Goal: Task Accomplishment & Management: Use online tool/utility

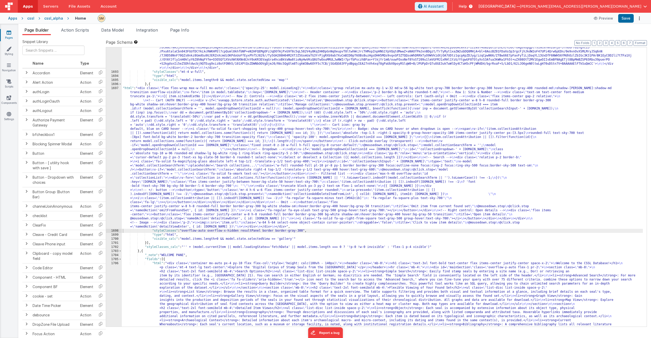
scroll to position [7621, 0]
click at [626, 19] on button "Save" at bounding box center [626, 18] width 16 height 9
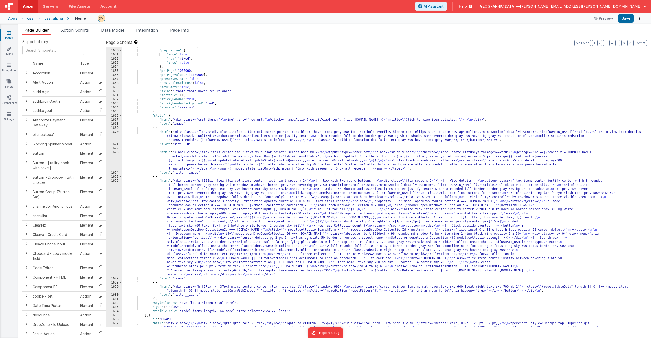
scroll to position [7239, 0]
click at [186, 30] on span "Page Info" at bounding box center [179, 29] width 19 height 5
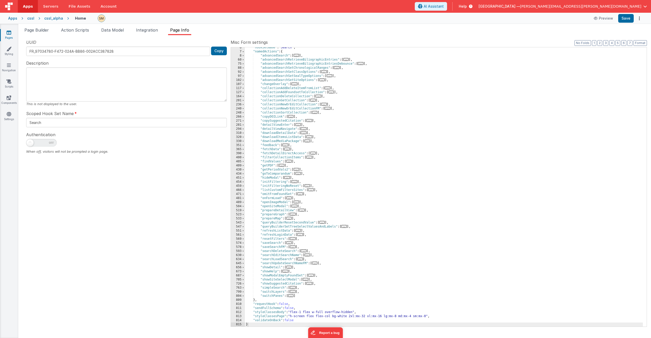
scroll to position [22, 0]
click at [243, 295] on span at bounding box center [243, 296] width 3 height 4
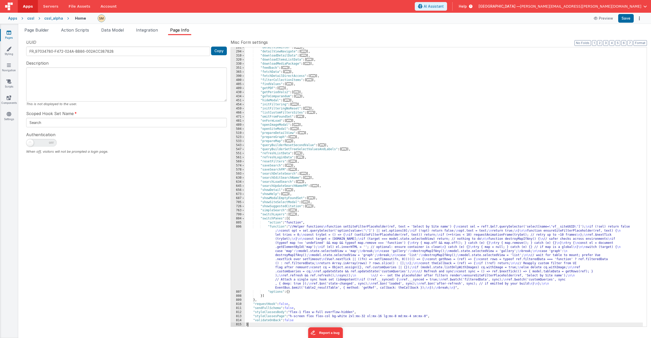
scroll to position [99, 0]
click at [292, 248] on div ""detailViewEnter" : [ ... ] , "detailViewNavigate" : [ ... ] , "downloadDetailD…" at bounding box center [444, 189] width 398 height 287
click at [237, 256] on div "806" at bounding box center [238, 257] width 14 height 65
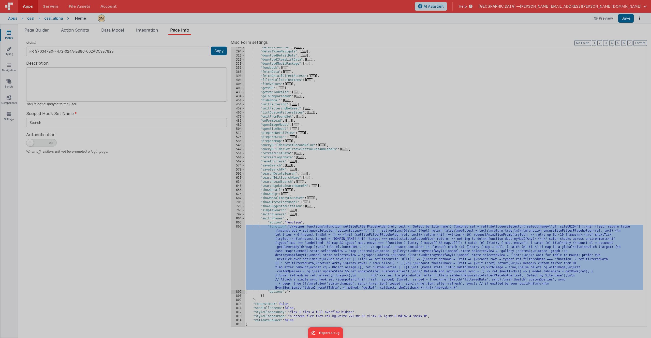
click at [237, 256] on div "//Helper functions function setSiteFilterPlaceholder ( ref , text = 'Select by …" at bounding box center [330, 182] width 612 height 308
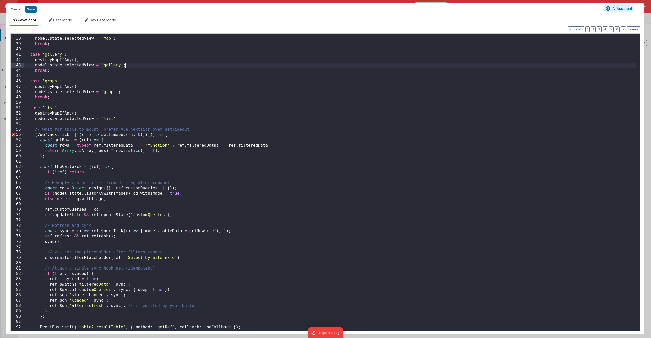
scroll to position [211, 0]
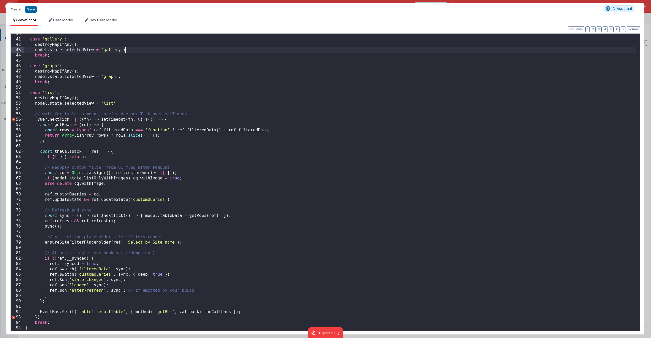
click at [23, 105] on div "53" at bounding box center [17, 103] width 13 height 5
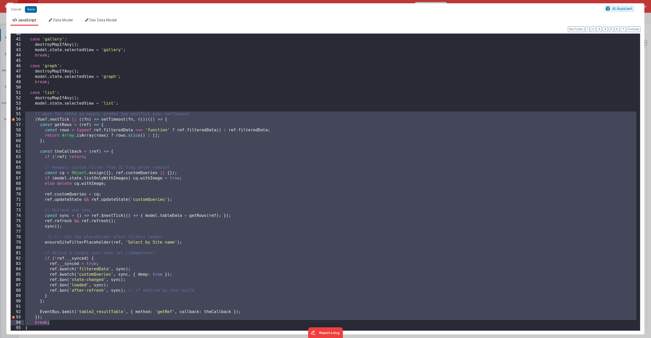
drag, startPoint x: 26, startPoint y: 114, endPoint x: 55, endPoint y: 323, distance: 210.6
click at [55, 323] on div "case 'gallery' : destroyMapIfAny ( ) ; model . state . selectedView = 'gallery'…" at bounding box center [330, 185] width 612 height 308
click at [54, 316] on div "case 'gallery' : destroyMapIfAny ( ) ; model . state . selectedView = 'gallery'…" at bounding box center [330, 185] width 612 height 308
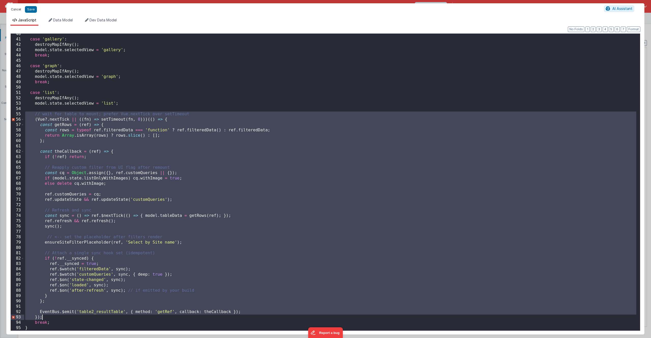
click at [14, 10] on button "Cancel" at bounding box center [15, 9] width 15 height 7
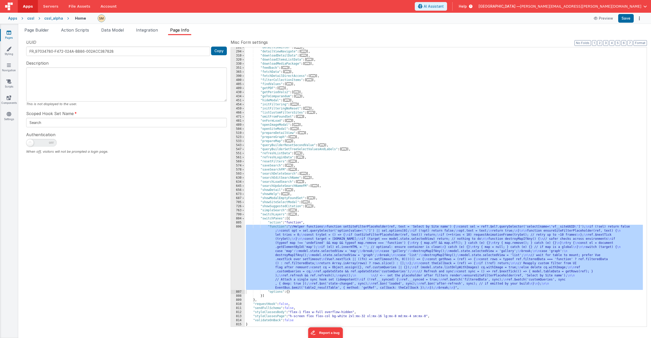
scroll to position [23, 0]
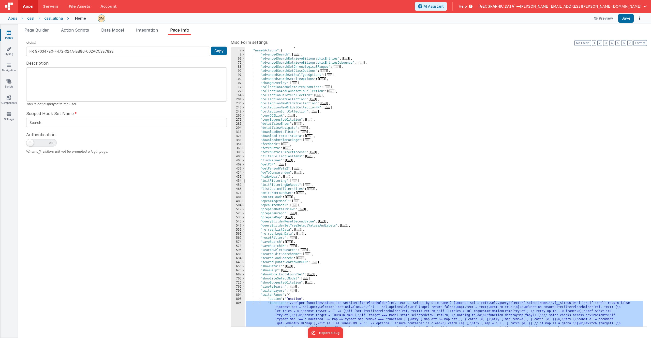
click at [243, 181] on span at bounding box center [243, 181] width 3 height 4
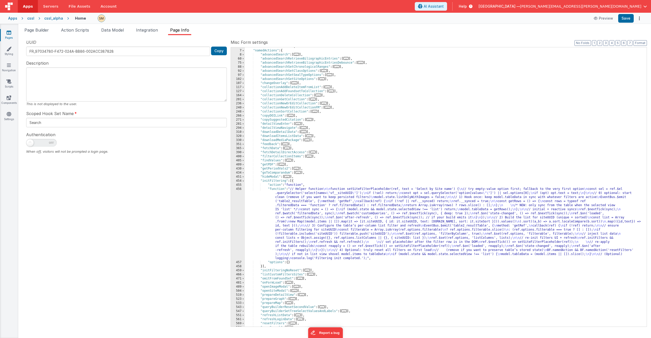
click at [303, 212] on div ""hookSetName" : "Search" , "namedActions" : { "advancedSearch" : [ ... ] , "adv…" at bounding box center [444, 188] width 398 height 287
click at [240, 219] on div "456" at bounding box center [238, 223] width 14 height 73
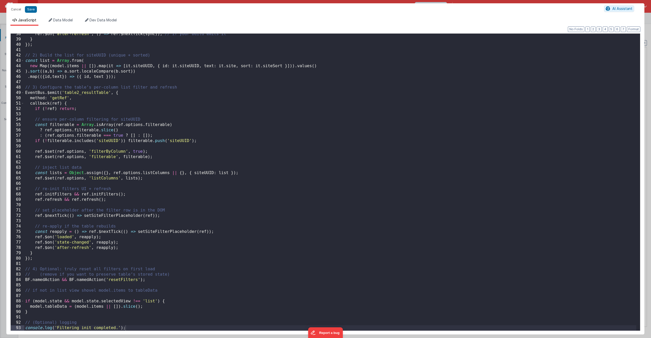
scroll to position [200, 0]
click at [33, 261] on div "ref . $on ( 'after-refresh' , ( ) => ref . $nextTick ( sync )) ; // if your bui…" at bounding box center [330, 185] width 612 height 308
click at [33, 258] on div "ref . $on ( 'after-refresh' , ( ) => ref . $nextTick ( sync )) ; // if your bui…" at bounding box center [330, 185] width 612 height 308
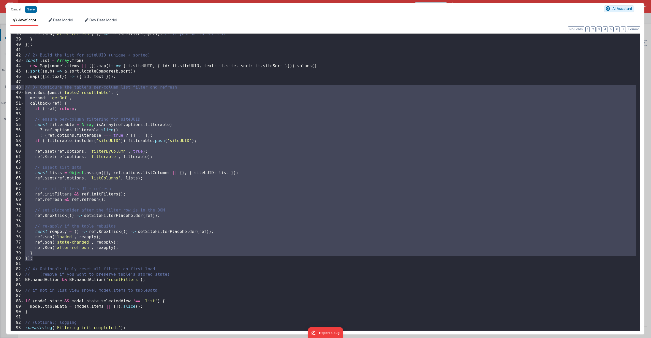
drag, startPoint x: 34, startPoint y: 258, endPoint x: 1, endPoint y: 89, distance: 172.6
click at [1, 89] on div "Cancel Save AI Assistant JavaScript Data Model Dev Data Model Format 7 6 5 4 3 …" at bounding box center [325, 169] width 651 height 338
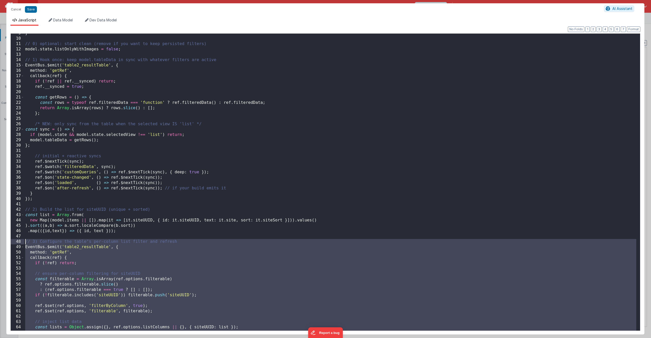
scroll to position [61, 0]
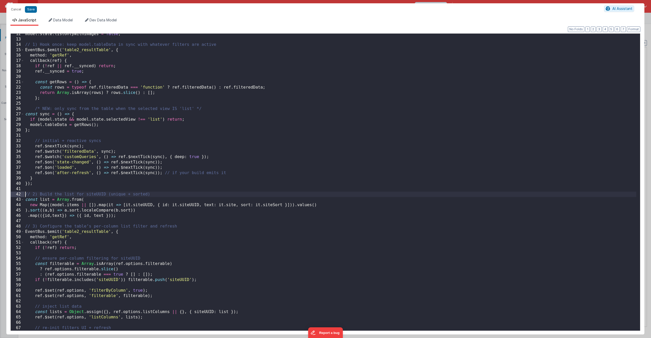
click at [24, 195] on div "model . state . listOnlyWithImages = false ; // 1) Hook once: keep model.tableD…" at bounding box center [330, 185] width 612 height 308
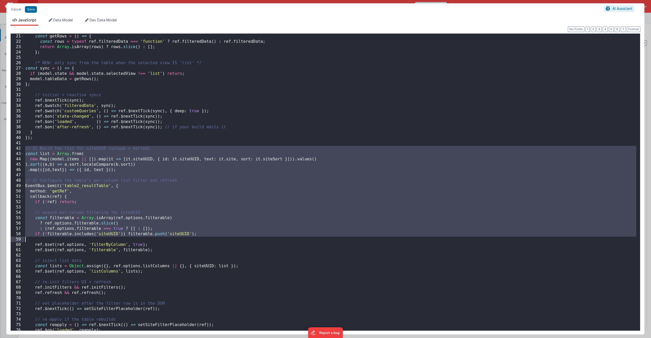
scroll to position [200, 0]
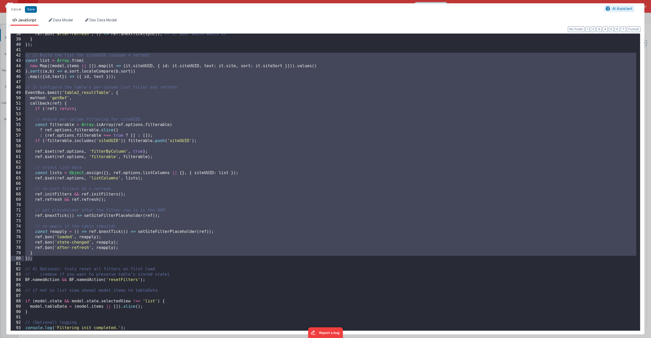
drag, startPoint x: 24, startPoint y: 195, endPoint x: 51, endPoint y: 257, distance: 68.3
click at [51, 257] on div "ref . $on ( 'after-refresh' , ( ) => ref . $nextTick ( sync )) ; // if your bui…" at bounding box center [330, 185] width 612 height 308
click at [52, 256] on div "ref . $on ( 'after-refresh' , ( ) => ref . $nextTick ( sync )) ; // if your bui…" at bounding box center [330, 185] width 612 height 308
drag, startPoint x: 52, startPoint y: 256, endPoint x: 5, endPoint y: 55, distance: 206.6
click at [5, 55] on div "Cancel Save AI Assistant JavaScript Data Model Dev Data Model Format 7 6 5 4 3 …" at bounding box center [325, 169] width 651 height 338
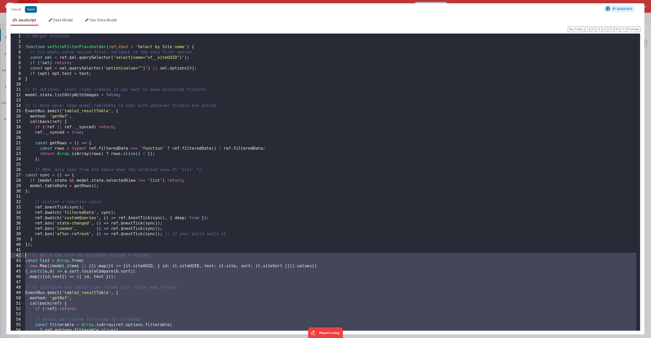
scroll to position [0, 0]
click at [33, 79] on div "// Helper function function setSiteFilterPlaceholder ( ref , text = 'Select by …" at bounding box center [330, 188] width 612 height 308
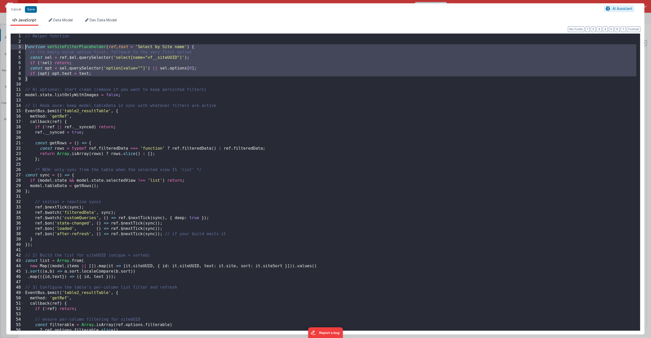
drag, startPoint x: 33, startPoint y: 79, endPoint x: 25, endPoint y: 47, distance: 33.6
click at [25, 47] on div "// Helper function function setSiteFilterPlaceholder ( ref , text = 'Select by …" at bounding box center [330, 188] width 612 height 308
click at [24, 89] on div "// Helper function function setSiteFilterPlaceholder ( ref , text = 'Select by …" at bounding box center [330, 188] width 612 height 308
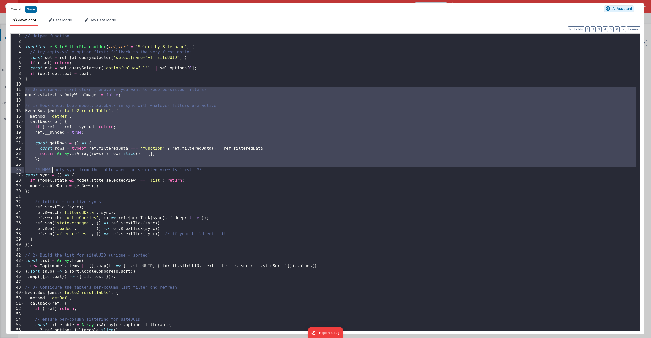
drag, startPoint x: 24, startPoint y: 89, endPoint x: 55, endPoint y: 179, distance: 95.0
click at [55, 179] on div "// Helper function function setSiteFilterPlaceholder ( ref , text = 'Select by …" at bounding box center [330, 188] width 612 height 308
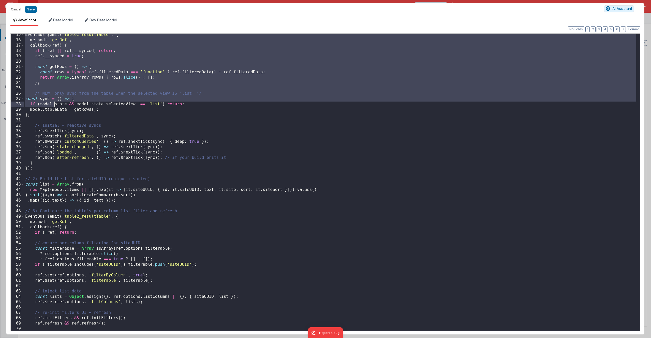
scroll to position [92, 0]
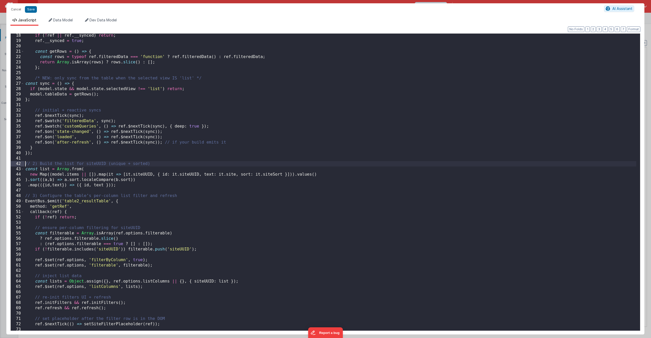
click at [26, 164] on div "if ( ! ref || ref . __synced ) return ; ref . __synced = true ; const getRows =…" at bounding box center [330, 187] width 612 height 308
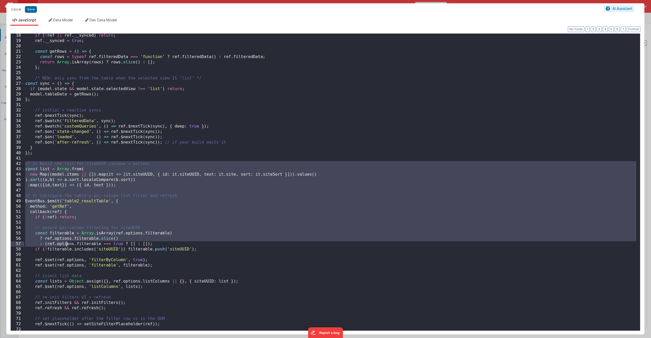
drag, startPoint x: 25, startPoint y: 164, endPoint x: 67, endPoint y: 245, distance: 91.1
click at [67, 245] on div "if ( ! ref || ref . __synced ) return ; ref . __synced = true ; const getRows =…" at bounding box center [330, 187] width 612 height 308
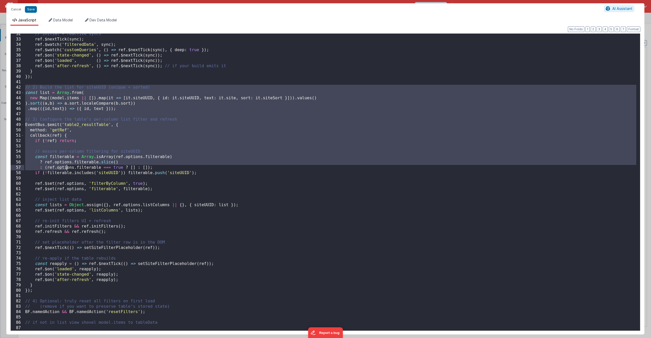
scroll to position [200, 0]
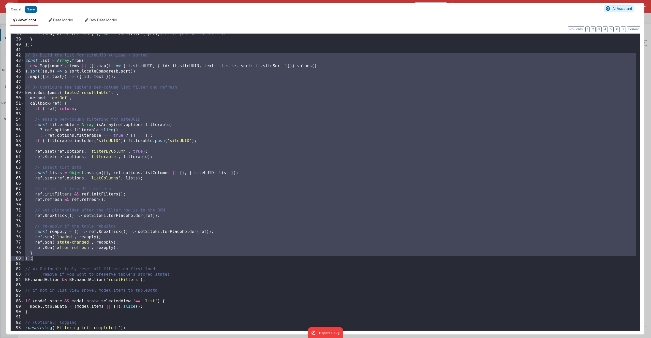
click at [42, 259] on div "ref . $on ( 'after-refresh' , ( ) => ref . $nextTick ( sync )) ; // if your bui…" at bounding box center [330, 185] width 612 height 308
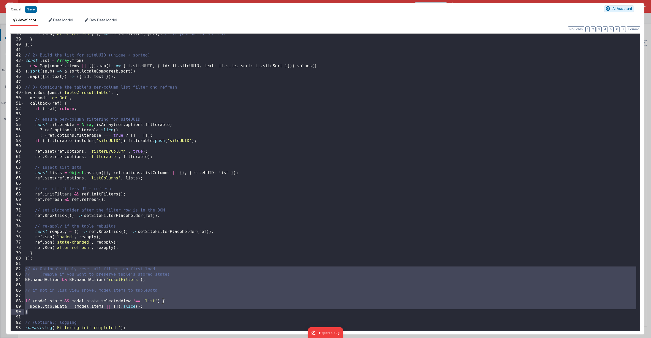
drag, startPoint x: 25, startPoint y: 268, endPoint x: 161, endPoint y: 313, distance: 142.8
click at [161, 313] on div "ref . $on ( 'after-refresh' , ( ) => ref . $nextTick ( sync )) ; // if your bui…" at bounding box center [330, 185] width 612 height 308
drag, startPoint x: 161, startPoint y: 313, endPoint x: 19, endPoint y: 270, distance: 148.6
click at [19, 270] on div "38 39 40 41 42 43 44 45 46 47 48 49 50 51 52 53 54 55 56 57 58 59 60 61 62 63 6…" at bounding box center [325, 181] width 630 height 297
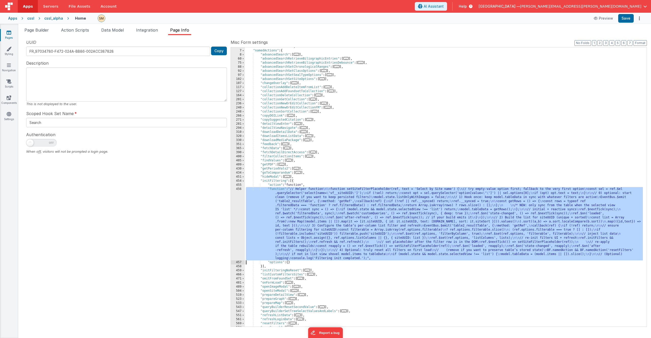
click at [286, 209] on div ""hookSetName" : "Search" , "namedActions" : { "advancedSearch" : [ ... ] , "adv…" at bounding box center [444, 188] width 398 height 287
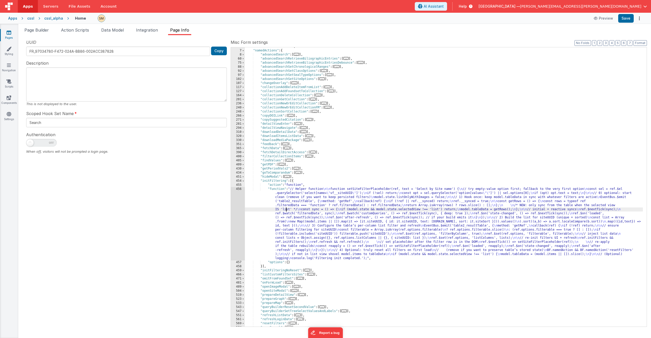
click at [237, 215] on div "456" at bounding box center [238, 223] width 14 height 73
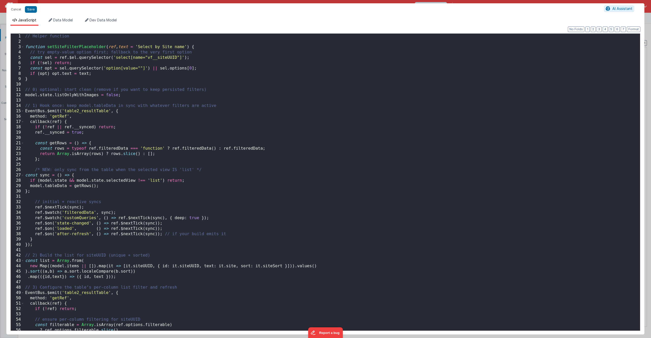
click at [213, 184] on div "// Helper function function setSiteFilterPlaceholder ( ref , text = 'Select by …" at bounding box center [330, 188] width 612 height 308
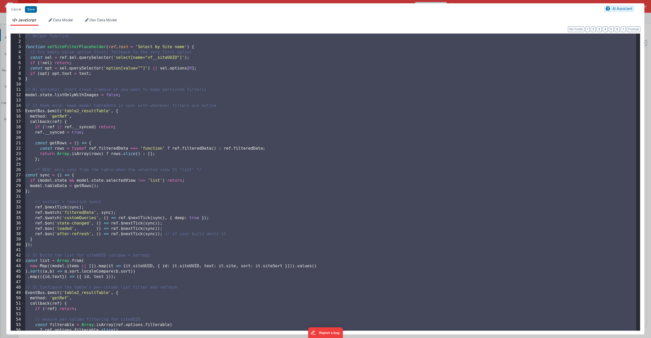
click at [224, 135] on div "// Helper function function setSiteFilterPlaceholder ( ref , text = 'Select by …" at bounding box center [330, 188] width 612 height 308
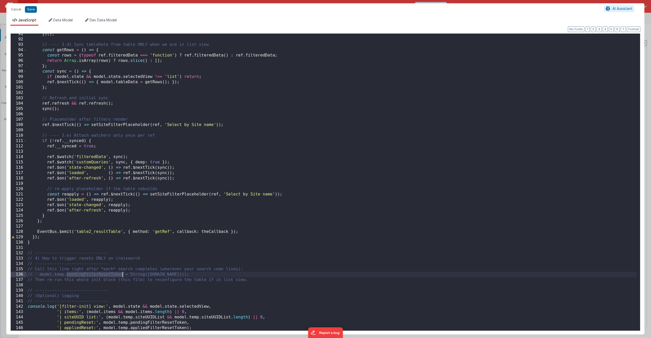
drag, startPoint x: 65, startPoint y: 275, endPoint x: 122, endPoint y: 274, distance: 56.7
click at [122, 274] on div "}) ( ) ; // ---- 3.d) Sync tableData from table ONLY when we are in list view c…" at bounding box center [331, 185] width 610 height 308
click at [67, 22] on li "Data Model" at bounding box center [61, 22] width 28 height 8
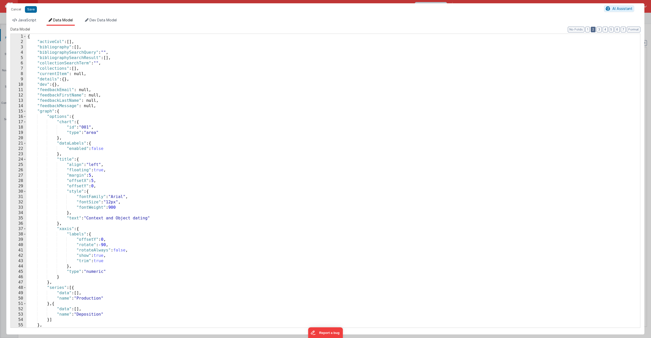
click at [593, 30] on button "2" at bounding box center [593, 30] width 5 height 6
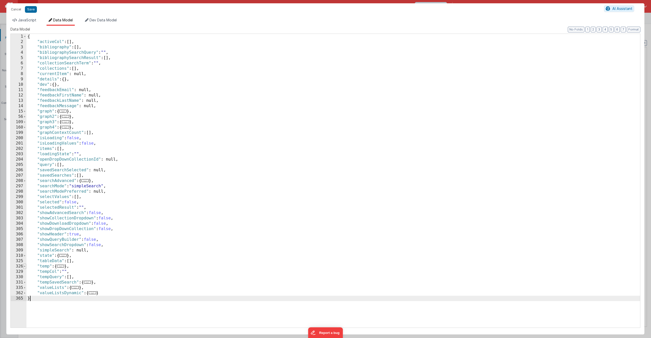
click at [25, 266] on span at bounding box center [24, 266] width 3 height 5
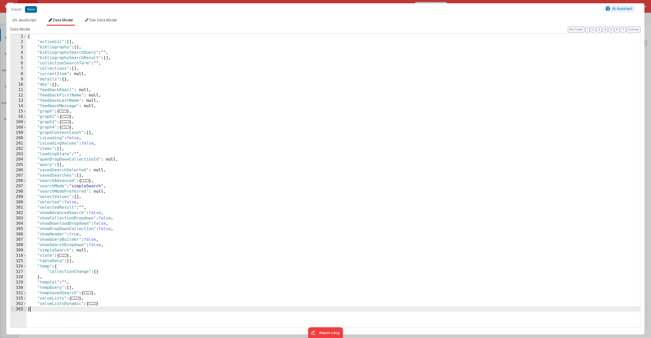
click at [107, 273] on div "{ "activeCol" : [ ] , "bibliography" : [ ] , "bibliographySearchQuery" : "" , "…" at bounding box center [333, 186] width 614 height 304
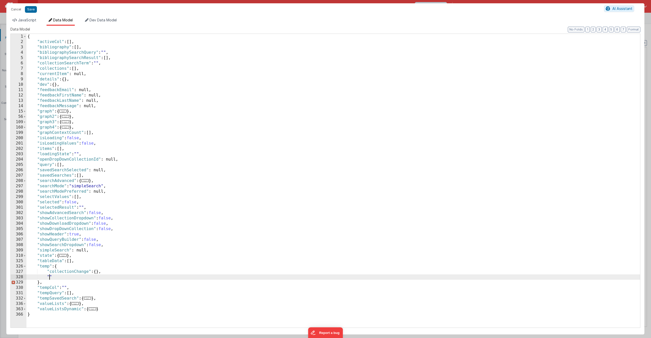
paste textarea
click at [35, 9] on button "Save" at bounding box center [31, 9] width 12 height 7
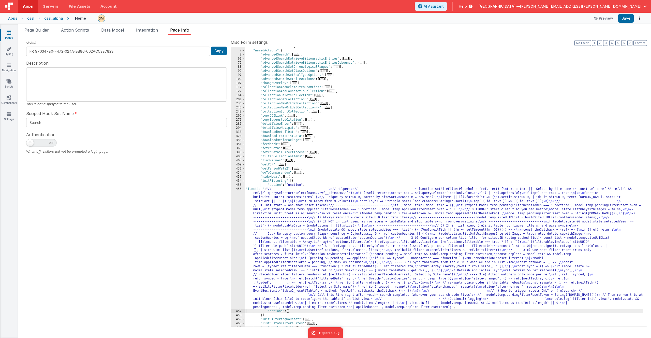
click at [236, 236] on div "456" at bounding box center [238, 248] width 14 height 122
click at [288, 238] on div ""hookSetName" : "Search" , "namedActions" : { "advancedSearch" : [ ... ] , "adv…" at bounding box center [444, 188] width 398 height 287
click at [238, 238] on div "456" at bounding box center [238, 248] width 14 height 122
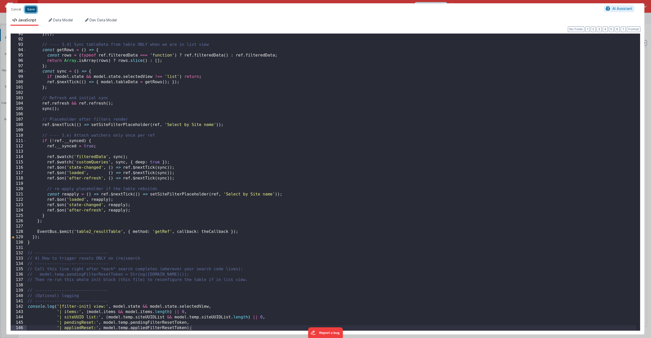
click at [30, 11] on button "Save" at bounding box center [31, 9] width 12 height 7
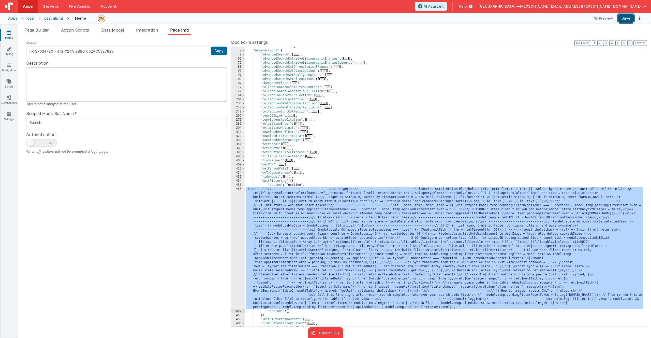
click at [628, 19] on button "Save" at bounding box center [626, 18] width 16 height 9
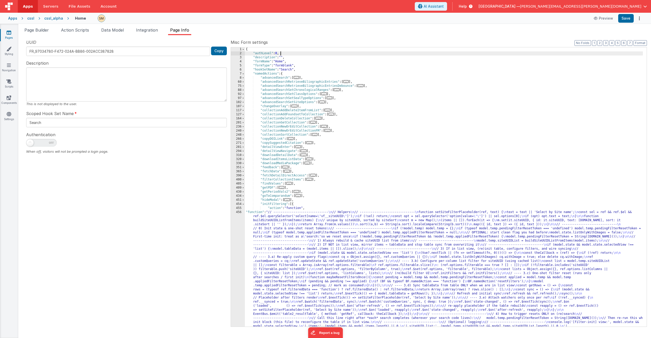
click at [368, 52] on div "{ "authLevel" : 0 , "description" : "" , "formName" : "Home" , "formType" : "fo…" at bounding box center [444, 249] width 398 height 405
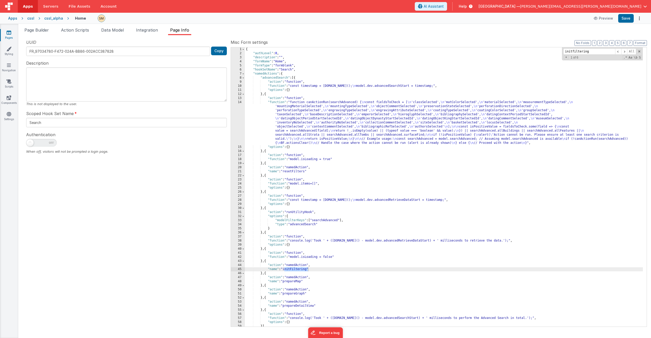
type input "initfiltering"
click at [265, 261] on div "{ "authLevel" : 0 , "description" : "" , "formName" : "Home" , "formType" : "fo…" at bounding box center [444, 190] width 398 height 287
click at [624, 52] on span at bounding box center [624, 51] width 6 height 6
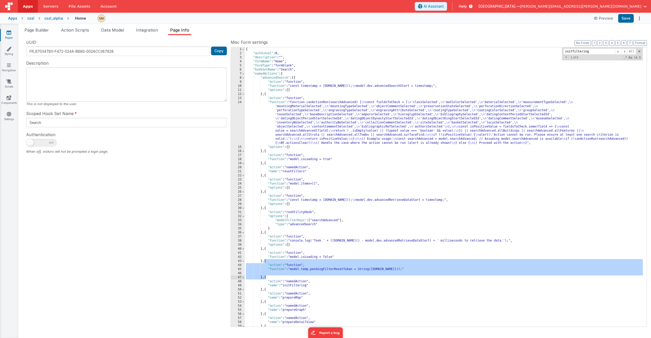
drag, startPoint x: 264, startPoint y: 261, endPoint x: 266, endPoint y: 278, distance: 17.7
click at [266, 278] on div "{ "authLevel" : 0 , "description" : "" , "formName" : "Home" , "formType" : "fo…" at bounding box center [444, 190] width 398 height 287
click at [625, 51] on span at bounding box center [624, 51] width 6 height 6
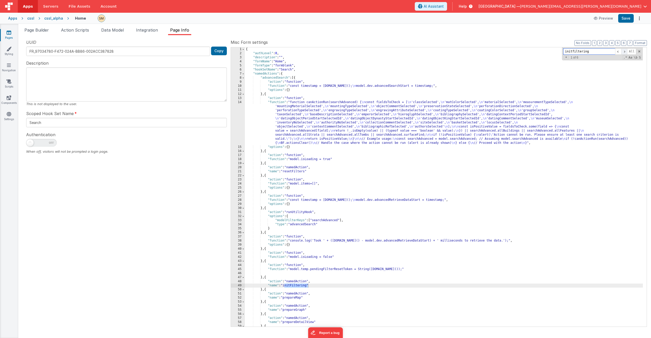
click at [625, 51] on span at bounding box center [624, 51] width 6 height 6
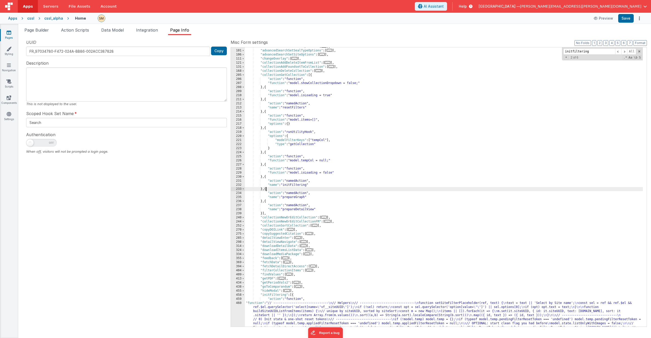
click at [266, 189] on div ""advancedSearchSetClassOptions" : [ ... ] , "advancedSearchSetSealTypeOptions" …" at bounding box center [444, 247] width 398 height 405
click at [266, 177] on div ""advancedSearchSetClassOptions" : [ ... ] , "advancedSearchSetSealTypeOptions" …" at bounding box center [444, 247] width 398 height 405
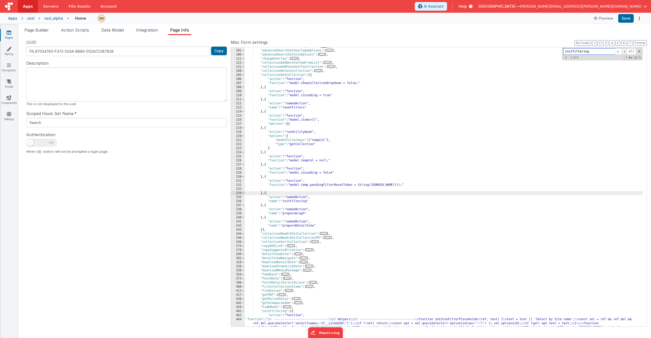
click at [625, 52] on span at bounding box center [624, 51] width 6 height 6
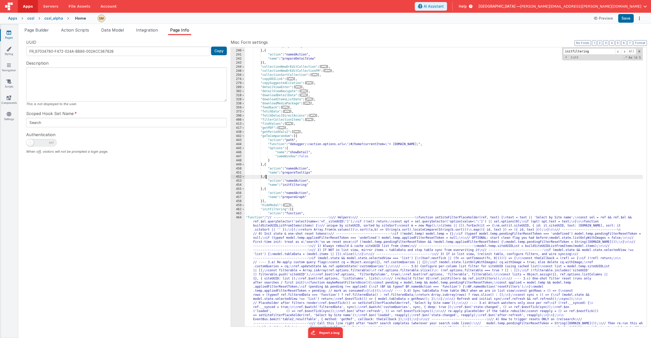
click at [266, 177] on div ""name" : "prepareGraph" } , { "action" : "namedAction" , "name" : "prepareDetai…" at bounding box center [444, 247] width 398 height 405
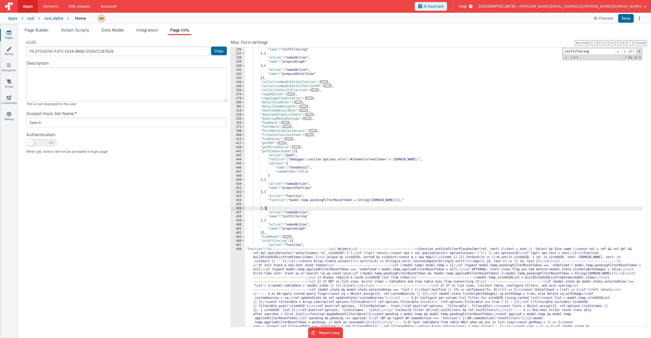
scroll to position [464, 0]
click at [625, 52] on span at bounding box center [624, 51] width 6 height 6
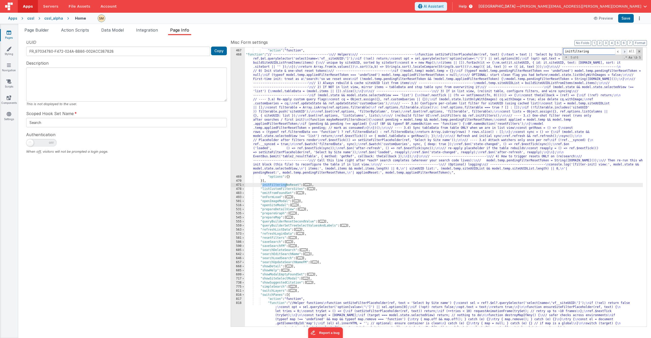
click at [625, 52] on span at bounding box center [624, 51] width 6 height 6
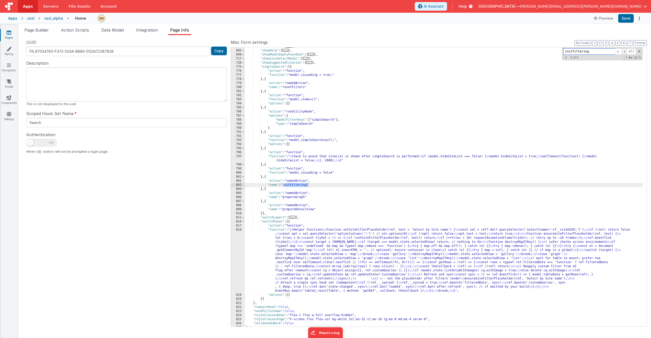
scroll to position [878, 0]
click at [266, 177] on div ""showDetail" : [ ... ] , "showHelp" : [ ... ] , "showModalEmptyFoundSet" : [ ..…" at bounding box center [444, 188] width 398 height 287
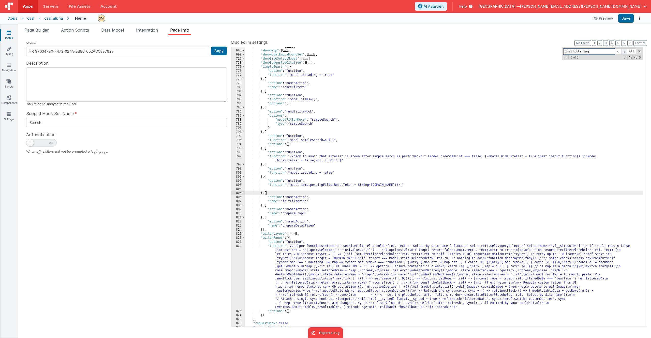
click at [625, 52] on span at bounding box center [624, 51] width 6 height 6
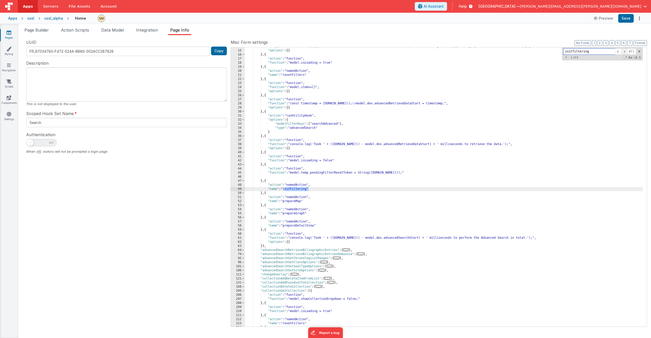
click at [625, 52] on span at bounding box center [624, 51] width 6 height 6
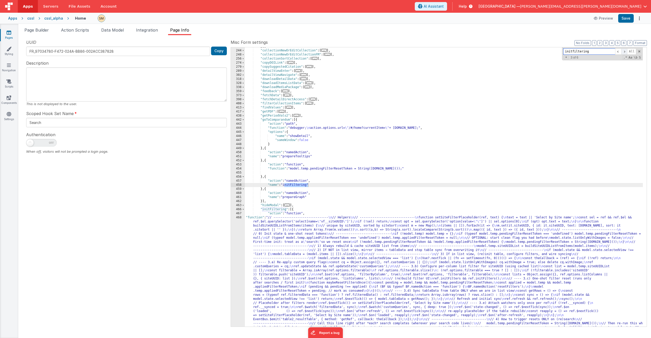
click at [625, 52] on span at bounding box center [624, 51] width 6 height 6
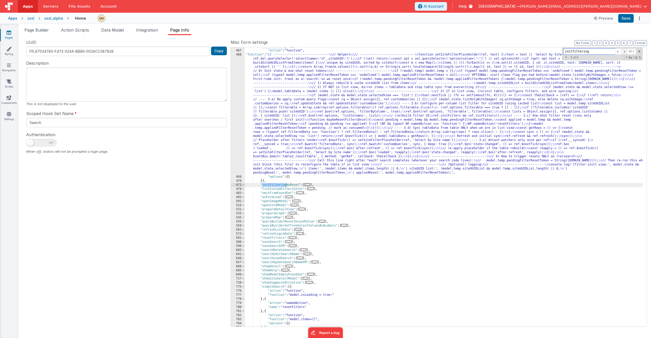
click at [625, 52] on span at bounding box center [624, 51] width 6 height 6
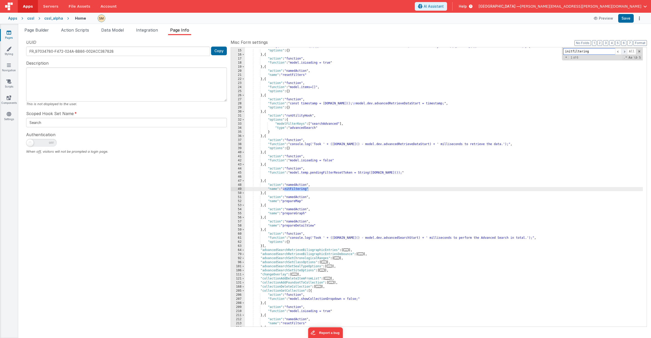
click at [625, 52] on span at bounding box center [624, 51] width 6 height 6
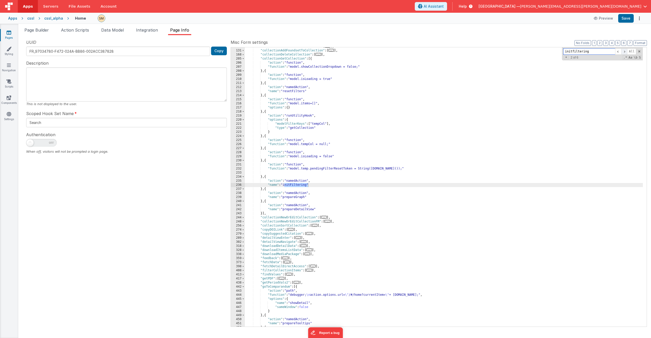
click at [625, 52] on span at bounding box center [624, 51] width 6 height 6
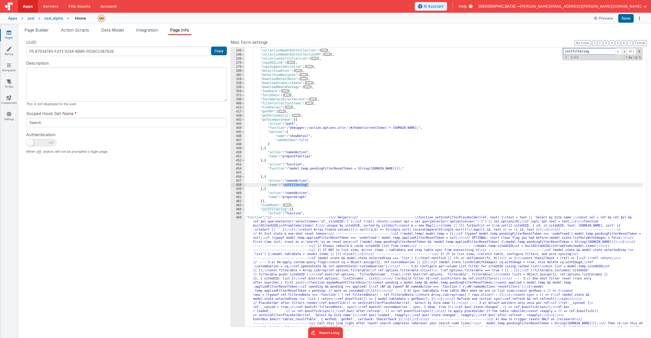
click at [625, 52] on span at bounding box center [624, 51] width 6 height 6
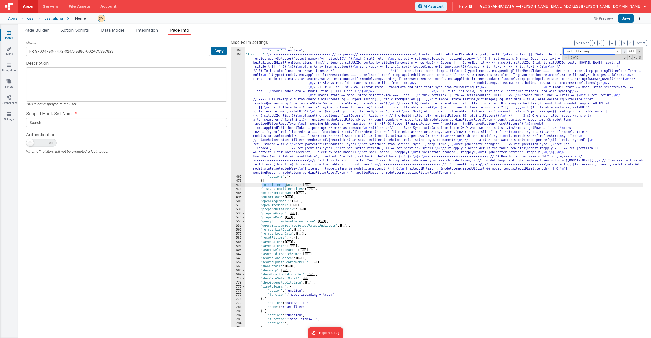
click at [625, 52] on span at bounding box center [624, 51] width 6 height 6
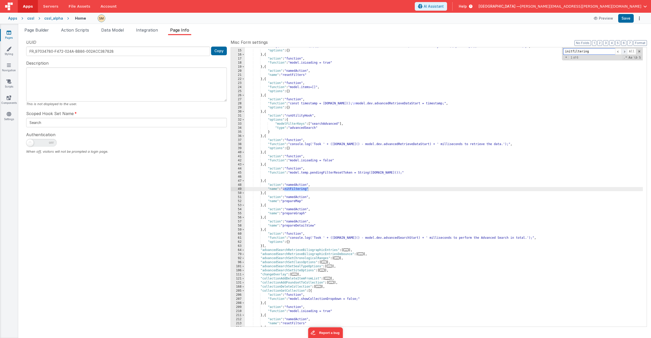
click at [625, 52] on span at bounding box center [624, 51] width 6 height 6
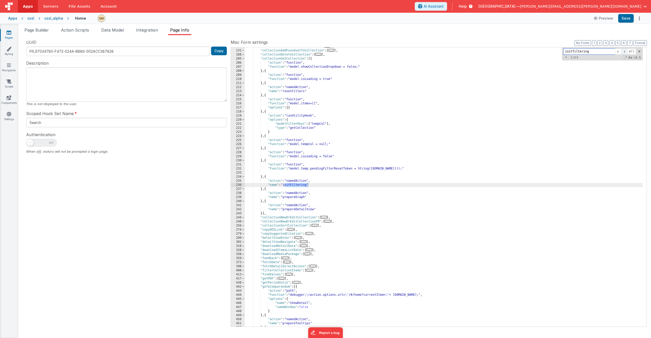
scroll to position [329, 0]
click at [629, 19] on button "Save" at bounding box center [626, 18] width 16 height 9
click at [33, 30] on span "Page Builder" at bounding box center [36, 29] width 24 height 5
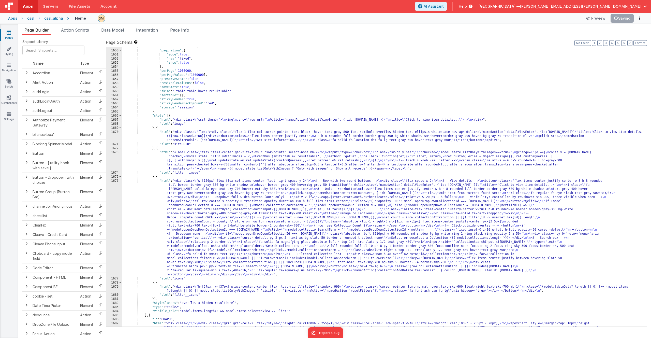
click at [193, 60] on div ""name" : "resultTable" , "pagination" : { "edge" : true , "nav" : "fixed" , "sh…" at bounding box center [382, 211] width 521 height 332
click at [211, 59] on div ""name" : "resultTable" , "pagination" : { "edge" : true , "nav" : "fixed" , "sh…" at bounding box center [382, 211] width 521 height 332
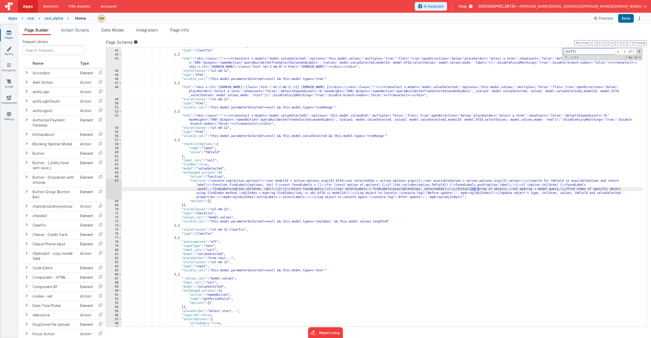
scroll to position [1611, 0]
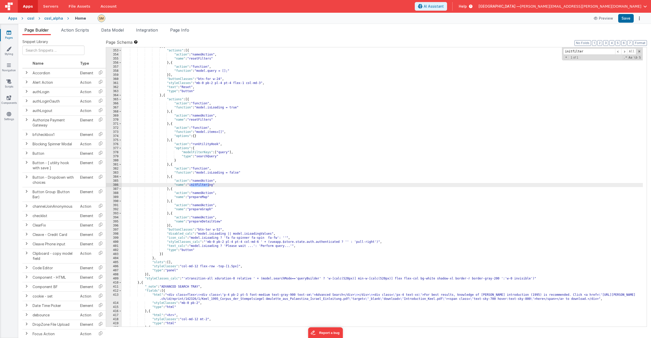
click at [172, 178] on div "} , { "actions" : [{ "action" : "namedAction" , "name" : "resetFilters" } , { "…" at bounding box center [382, 188] width 521 height 287
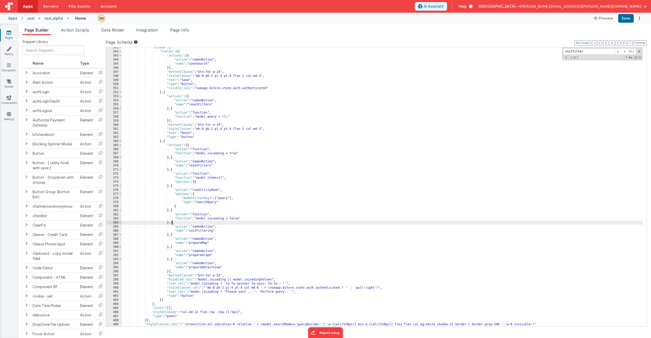
scroll to position [1550, 0]
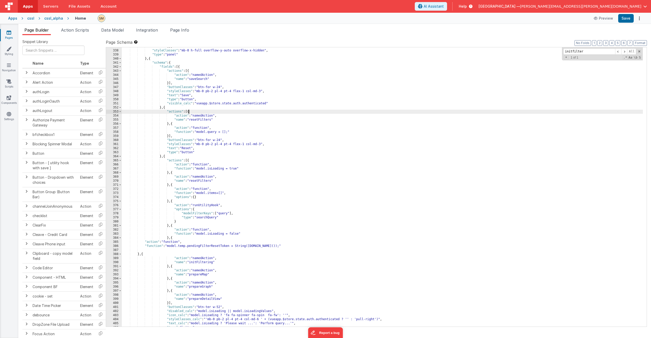
click at [189, 112] on div ""slots" : [ ] , "styleClasses" : "mb-0 h-full overflow-y-auto overflow-x-hidden…" at bounding box center [382, 188] width 521 height 287
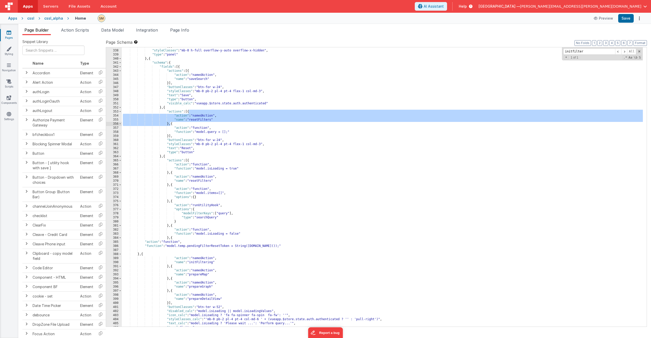
drag, startPoint x: 189, startPoint y: 112, endPoint x: 171, endPoint y: 123, distance: 21.5
click at [171, 123] on div ""slots" : [ ] , "styleClasses" : "mb-0 h-full overflow-y-auto overflow-x-hidden…" at bounding box center [382, 188] width 521 height 287
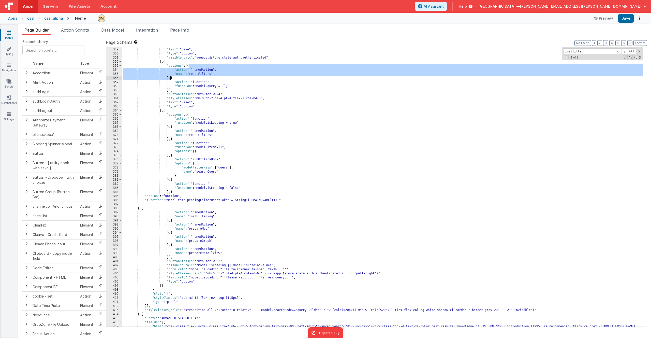
scroll to position [1595, 0]
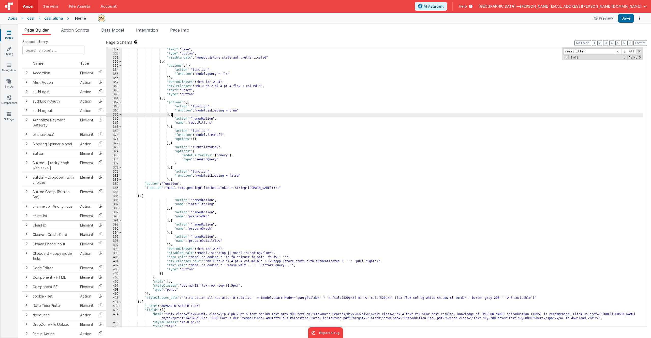
click at [172, 115] on div ""styleClasses" : "mb-0 pb-2 pl-4 pt-4 flex-1 col-md-3" , "text" : "Save" , "typ…" at bounding box center [382, 186] width 521 height 287
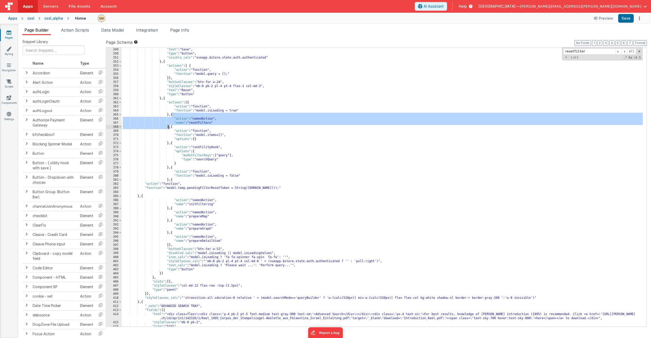
drag, startPoint x: 172, startPoint y: 115, endPoint x: 169, endPoint y: 127, distance: 12.7
click at [169, 127] on div ""styleClasses" : "mb-0 pb-2 pl-4 pt-4 flex-1 col-md-3" , "text" : "Save" , "typ…" at bounding box center [382, 186] width 521 height 287
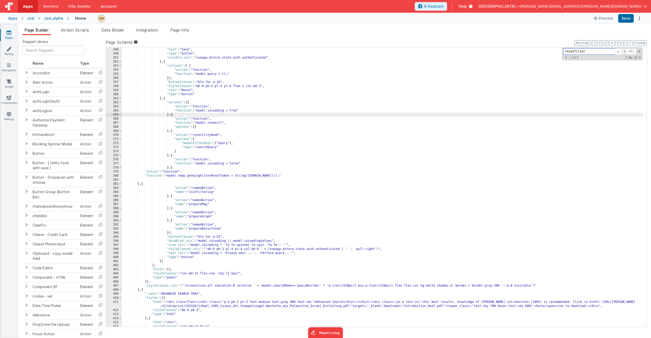
click at [624, 51] on span at bounding box center [624, 51] width 6 height 6
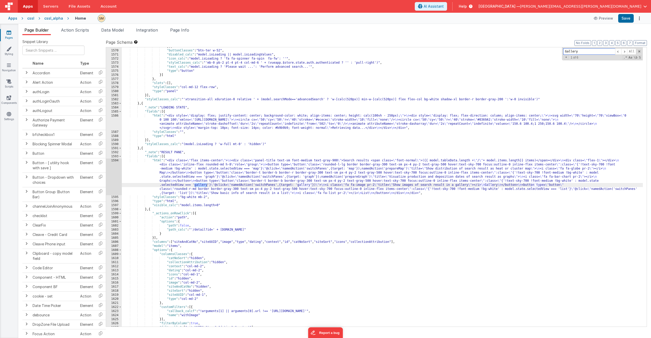
scroll to position [6869, 0]
type input "Gallery"
click at [305, 159] on div "}] , "buttonClasses" : "btn-ter w-52" , "disabled_calc" : "model.isLoading || m…" at bounding box center [382, 188] width 521 height 287
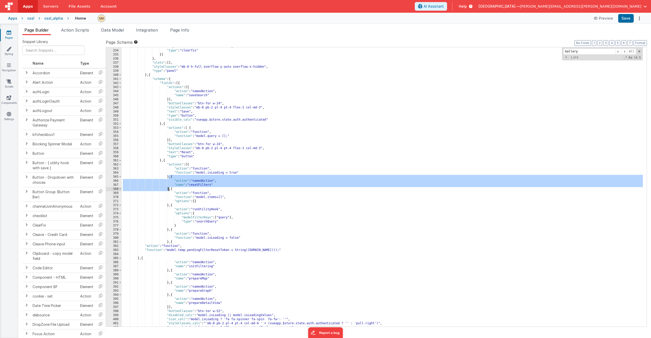
scroll to position [1533, 0]
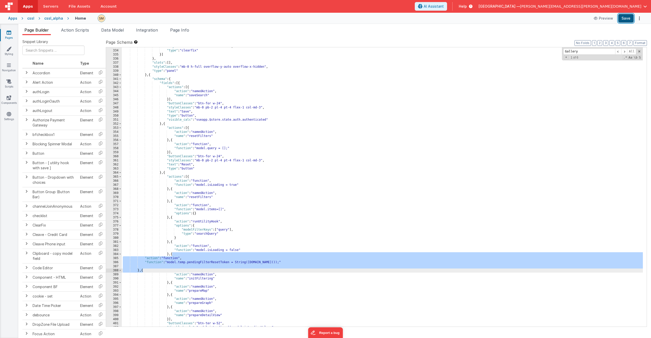
click at [625, 18] on button "Save" at bounding box center [626, 18] width 16 height 9
click at [281, 255] on div ""styleClasses" : "col-md-12 clearfix" , "type" : "clearfix" }] } , "slots" : [ …" at bounding box center [382, 188] width 521 height 287
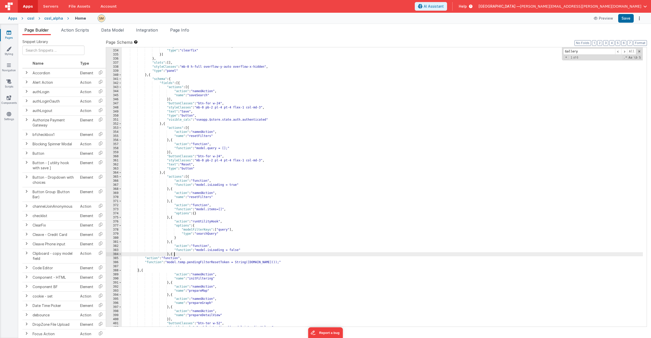
click at [207, 100] on div ""styleClasses" : "col-md-12 clearfix" , "type" : "clearfix" }] } , "slots" : [ …" at bounding box center [382, 188] width 521 height 287
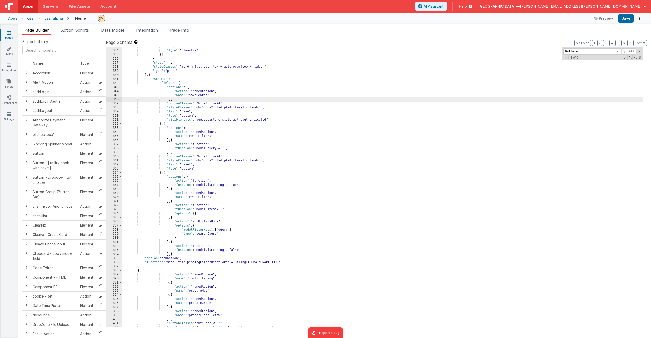
click at [247, 261] on div ""styleClasses" : "col-md-12 clearfix" , "type" : "clearfix" }] } , "slots" : [ …" at bounding box center [382, 188] width 521 height 287
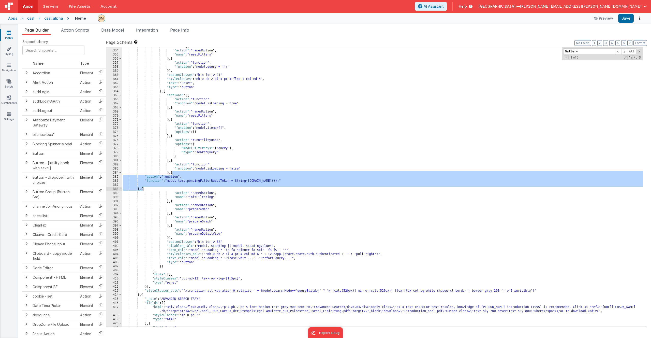
scroll to position [1615, 0]
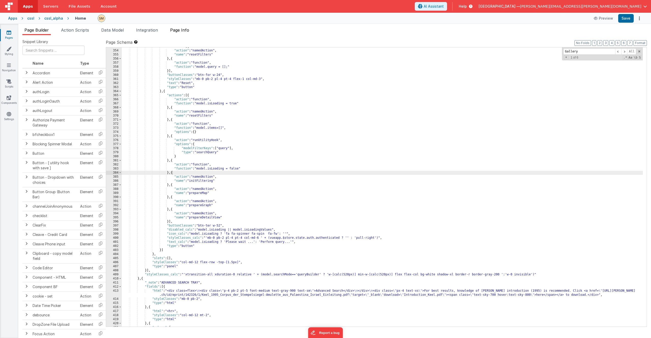
click at [183, 31] on span "Page Info" at bounding box center [179, 29] width 19 height 5
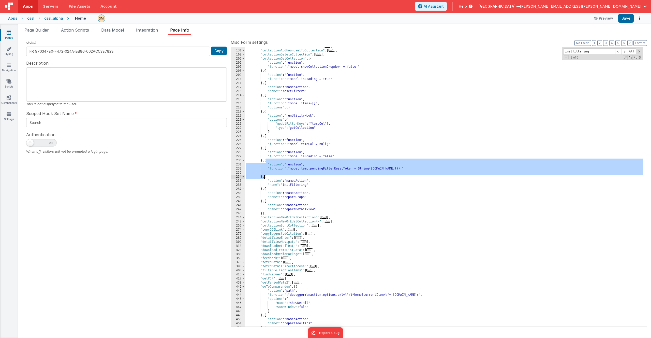
drag, startPoint x: 266, startPoint y: 160, endPoint x: 264, endPoint y: 178, distance: 18.5
click at [264, 178] on div ""collectionAddDeleteItemFromList" : [ ... ] , "collectionAddFoundsetToCollectio…" at bounding box center [444, 188] width 398 height 287
paste input ""action": "function", "function": "model.temp.pendingFilterResetToken = String(…"
type input "{ "action": "function", "function": "model.temp.pendingFilterResetToken = Strin…"
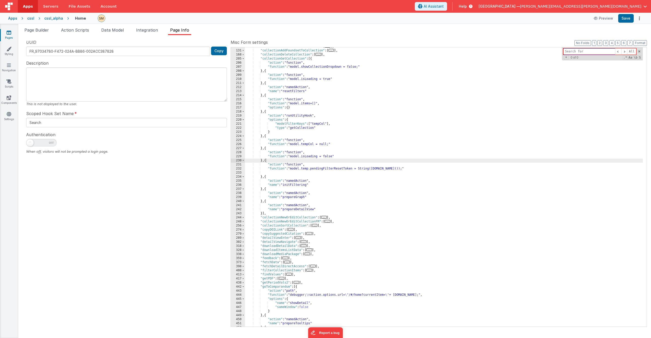
scroll to position [0, 0]
click at [293, 168] on div ""collectionAddDeleteItemFromList" : [ ... ] , "collectionAddFoundsetToCollectio…" at bounding box center [444, 188] width 398 height 287
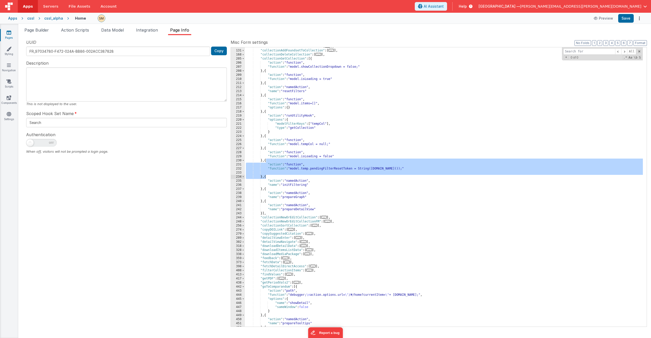
drag, startPoint x: 266, startPoint y: 161, endPoint x: 266, endPoint y: 177, distance: 16.8
click at [266, 177] on div ""collectionAddDeleteItemFromList" : [ ... ] , "collectionAddFoundsetToCollectio…" at bounding box center [444, 188] width 398 height 287
click at [591, 53] on input at bounding box center [589, 51] width 52 height 6
drag, startPoint x: 589, startPoint y: 51, endPoint x: 574, endPoint y: 52, distance: 15.0
click at [574, 52] on input at bounding box center [589, 51] width 52 height 6
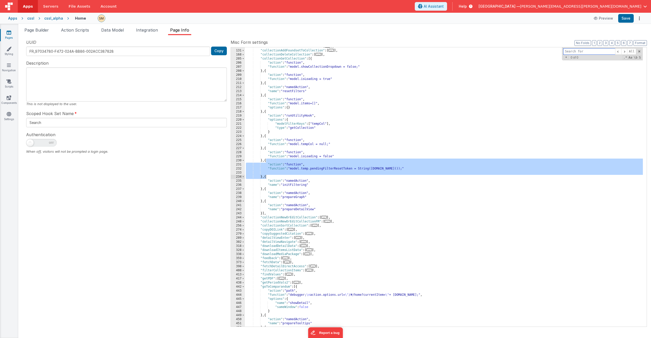
paste input "{ "action": "function", "function": "model.temp.pendingFilterResetToken = Strin…"
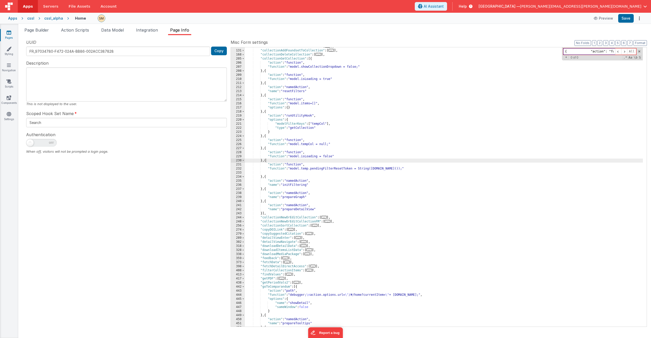
scroll to position [0, 213]
click at [302, 157] on div ""collectionAddDeleteItemFromList" : [ ... ] , "collectionAddFoundsetToCollectio…" at bounding box center [444, 188] width 398 height 287
drag, startPoint x: 292, startPoint y: 168, endPoint x: 354, endPoint y: 168, distance: 62.8
click at [354, 168] on div ""collectionAddDeleteItemFromList" : [ ... ] , "collectionAddFoundsetToCollectio…" at bounding box center [444, 188] width 398 height 287
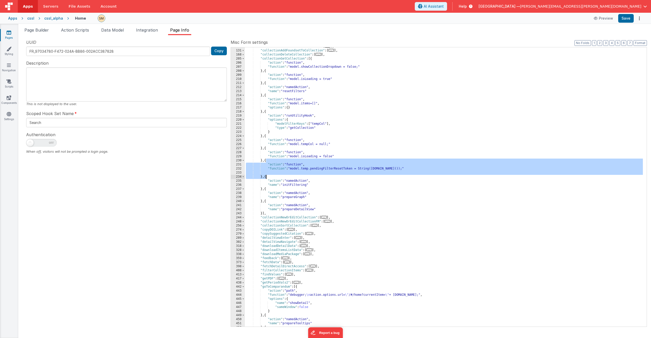
drag, startPoint x: 266, startPoint y: 160, endPoint x: 266, endPoint y: 178, distance: 17.3
click at [266, 178] on div ""collectionAddDeleteItemFromList" : [ ... ] , "collectionAddFoundsetToCollectio…" at bounding box center [444, 188] width 398 height 287
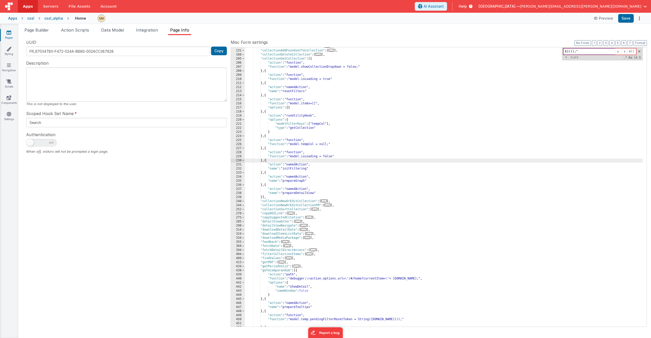
paste input "model.temp.pendingFilterResetToken"
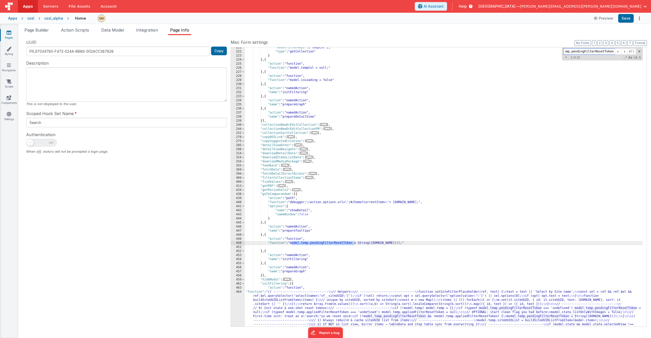
scroll to position [466, 0]
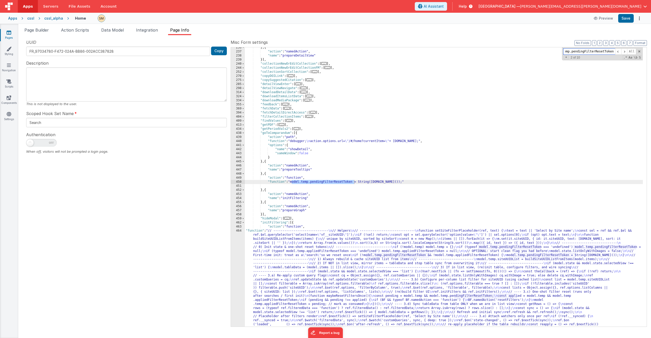
type input "model.temp.pendingFilterResetToken"
click at [265, 173] on div "} , { "action" : "namedAction" , "name" : "prepareDetailView" }] , "collectionN…" at bounding box center [444, 248] width 398 height 405
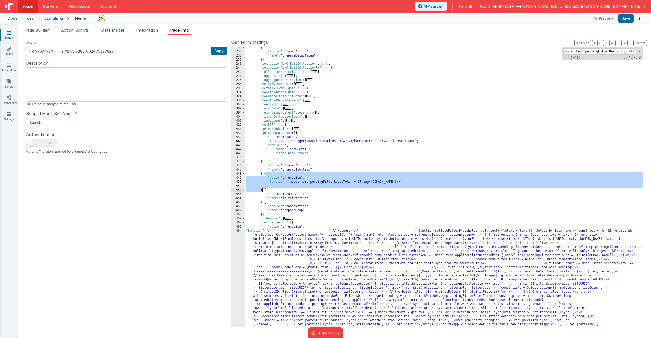
drag, startPoint x: 266, startPoint y: 173, endPoint x: 262, endPoint y: 190, distance: 16.7
click at [262, 190] on div "} , { "action" : "namedAction" , "name" : "prepareDetailView" }] , "collectionN…" at bounding box center [444, 248] width 398 height 405
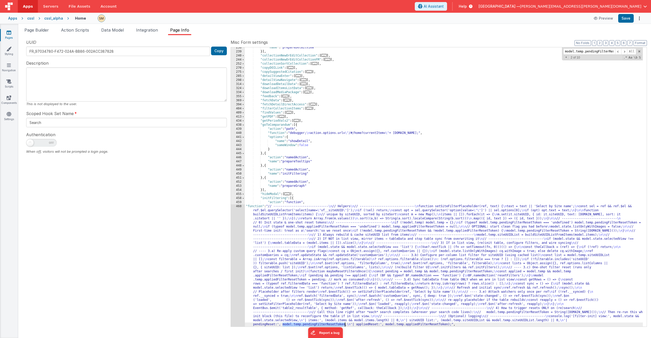
scroll to position [846, 0]
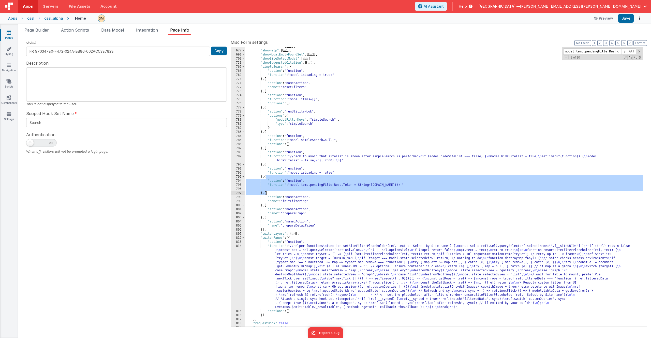
drag, startPoint x: 266, startPoint y: 177, endPoint x: 266, endPoint y: 194, distance: 17.0
click at [266, 194] on div ""showDetail" : [ ... ] , "showHelp" : [ ... ] , "showModalEmptyFoundSet" : [ ..…" at bounding box center [444, 188] width 398 height 287
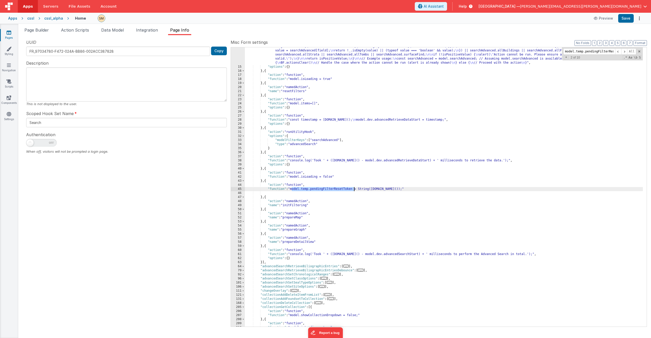
scroll to position [80, 0]
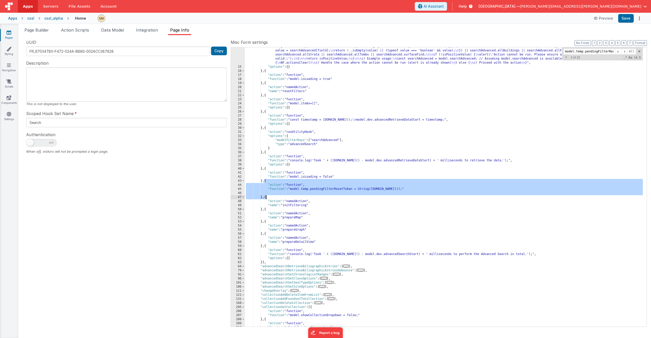
drag, startPoint x: 264, startPoint y: 181, endPoint x: 266, endPoint y: 198, distance: 17.1
click at [266, 198] on div ""function" : "function canActionRun(searchAdvanced) { \n const fieldsToCheck = …" at bounding box center [444, 184] width 398 height 328
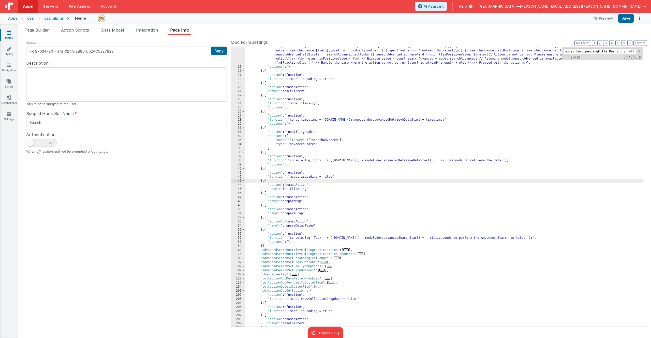
scroll to position [496, 0]
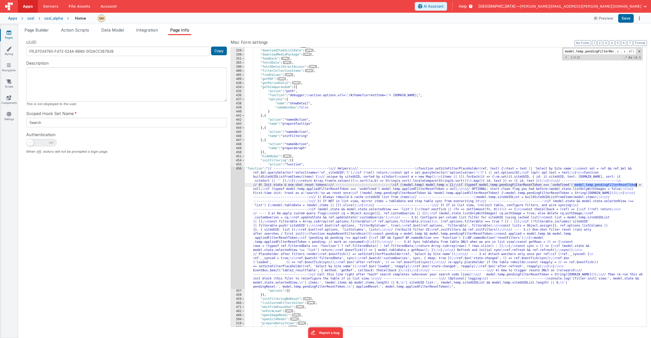
click at [259, 209] on div ""downloadDetailData" : [ ... ] , "downloadItemsListData" : [ ... ] , "downloadM…" at bounding box center [444, 188] width 398 height 287
click at [236, 211] on div "456" at bounding box center [238, 228] width 14 height 122
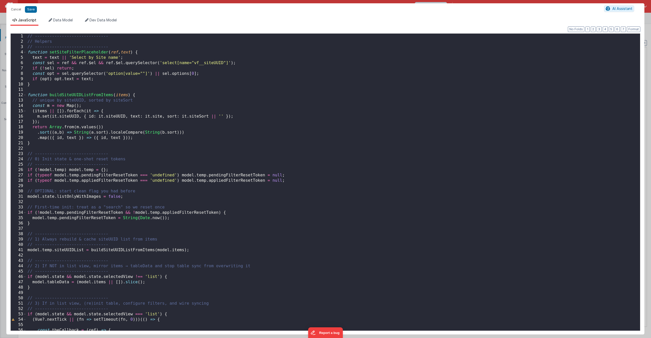
click at [263, 149] on div "// ------------------------------ // Helpers // ------------------------------ …" at bounding box center [331, 188] width 610 height 308
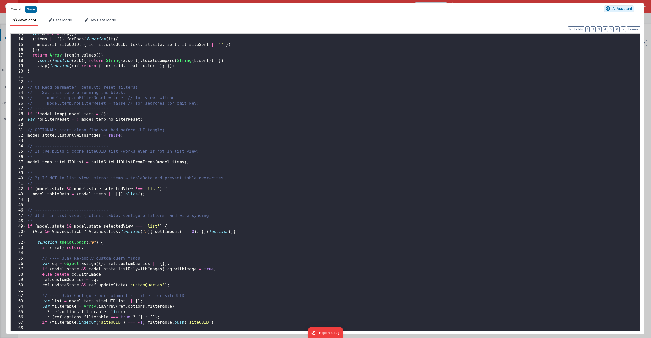
scroll to position [0, 0]
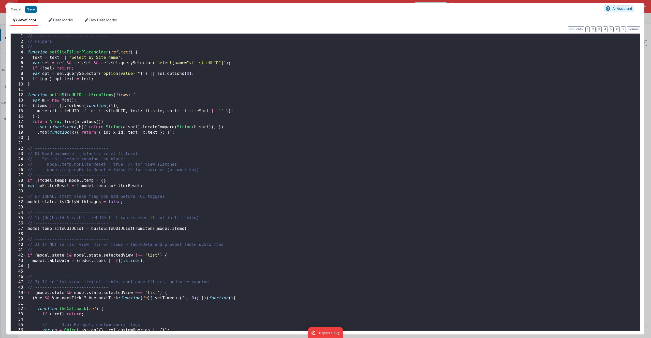
click at [97, 186] on div "// ------------------------------ // Helpers // ------------------------------ …" at bounding box center [331, 188] width 610 height 308
click at [58, 186] on div "// ------------------------------ // Helpers // ------------------------------ …" at bounding box center [331, 188] width 610 height 308
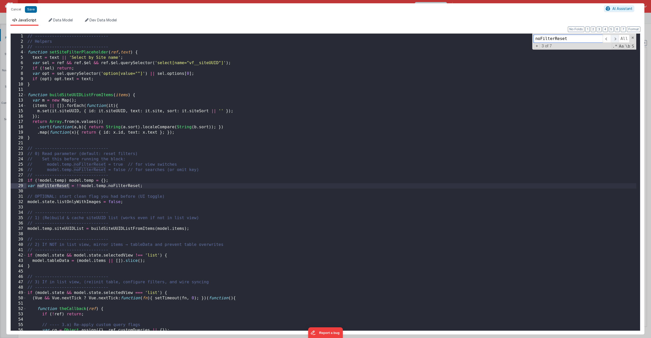
click at [616, 39] on span at bounding box center [615, 39] width 8 height 8
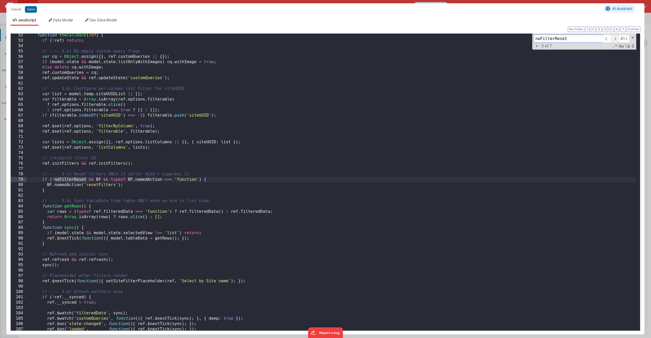
click at [616, 39] on span at bounding box center [615, 39] width 8 height 8
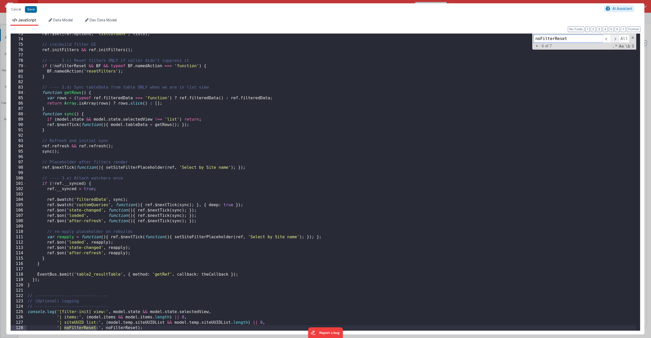
click at [616, 39] on span at bounding box center [615, 39] width 8 height 8
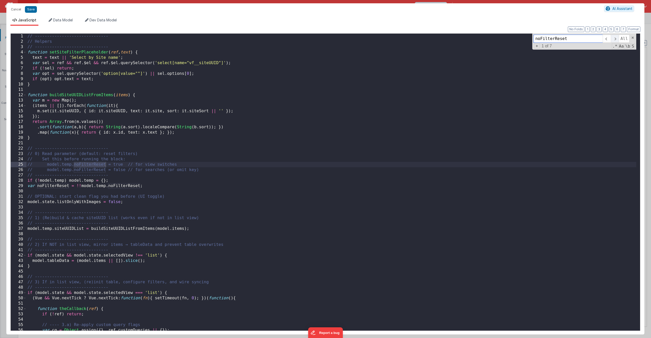
scroll to position [0, 0]
click at [616, 39] on span at bounding box center [615, 39] width 8 height 8
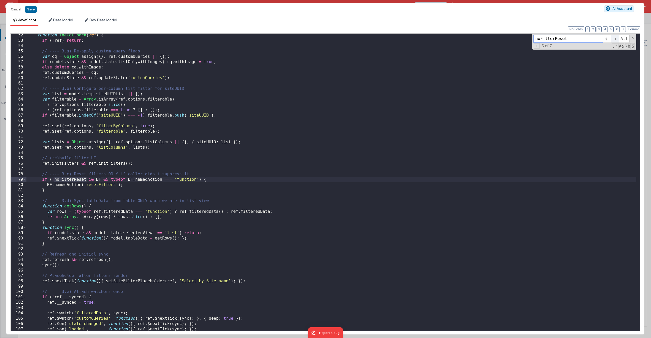
click at [616, 39] on span at bounding box center [615, 39] width 8 height 8
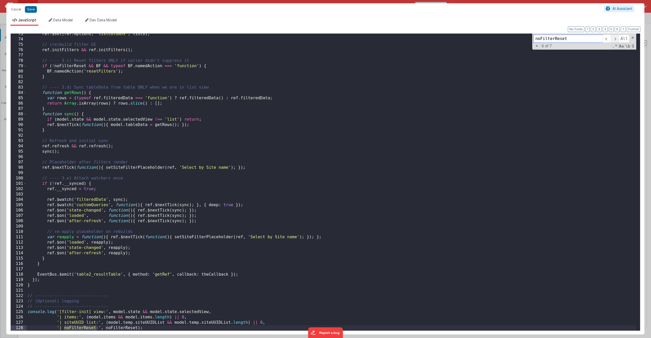
click at [616, 39] on span at bounding box center [615, 39] width 8 height 8
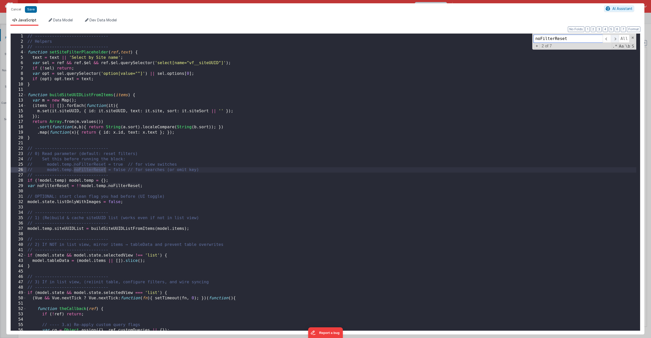
click at [616, 39] on span at bounding box center [615, 39] width 8 height 8
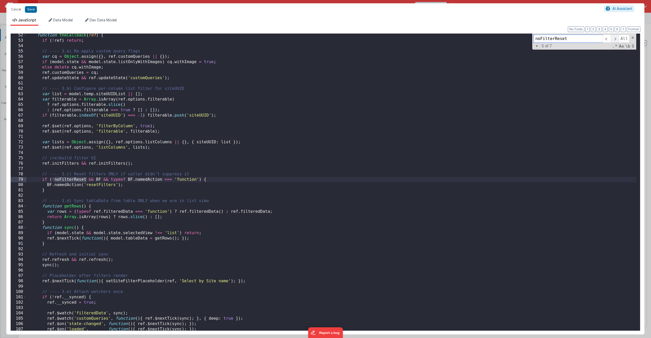
click at [616, 39] on span at bounding box center [615, 39] width 8 height 8
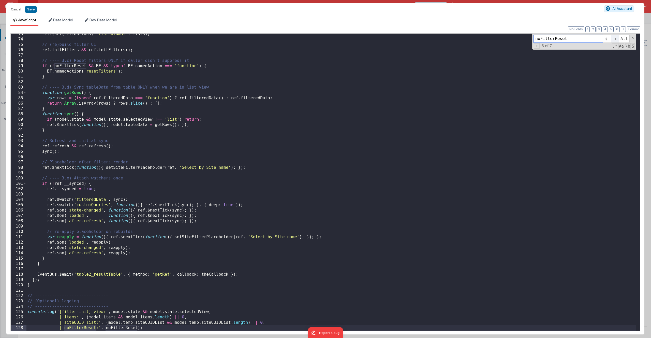
click at [616, 39] on span at bounding box center [615, 39] width 8 height 8
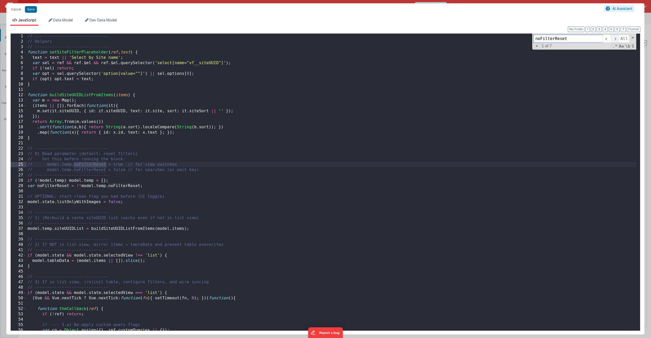
scroll to position [0, 0]
click at [616, 39] on span at bounding box center [615, 39] width 8 height 8
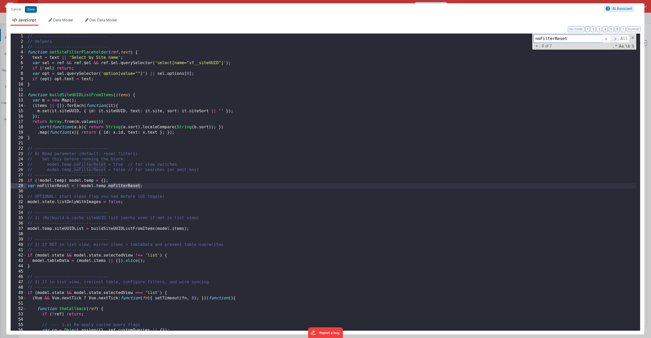
click at [616, 39] on span at bounding box center [615, 39] width 8 height 8
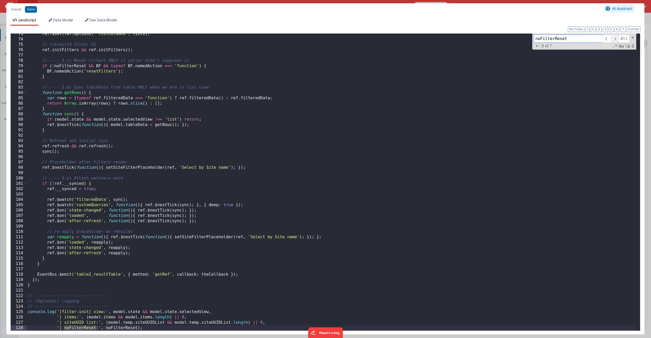
scroll to position [387, 0]
click at [616, 39] on span at bounding box center [615, 39] width 8 height 8
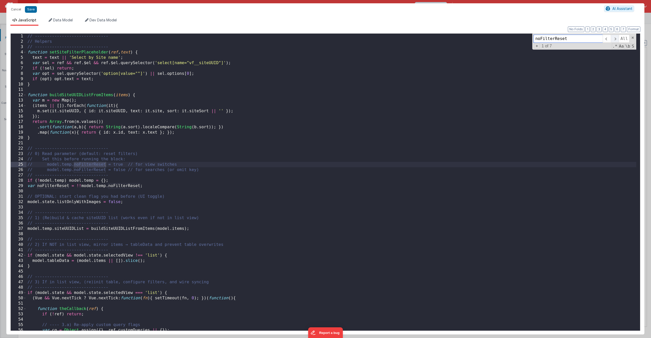
scroll to position [0, 0]
click at [616, 39] on span at bounding box center [615, 39] width 8 height 8
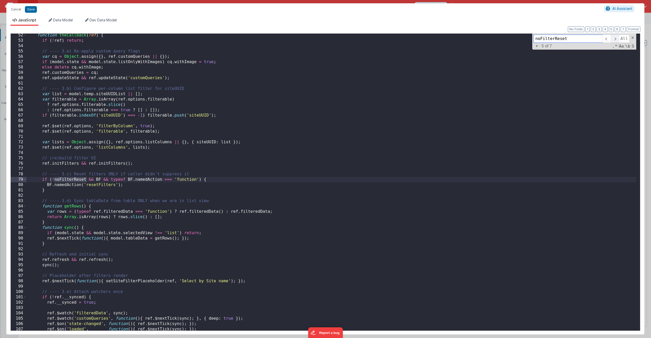
scroll to position [274, 0]
click at [615, 39] on span at bounding box center [615, 39] width 8 height 8
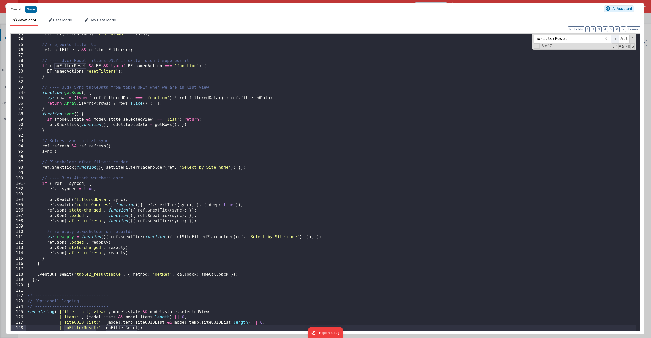
scroll to position [387, 0]
click at [615, 39] on span at bounding box center [615, 39] width 8 height 8
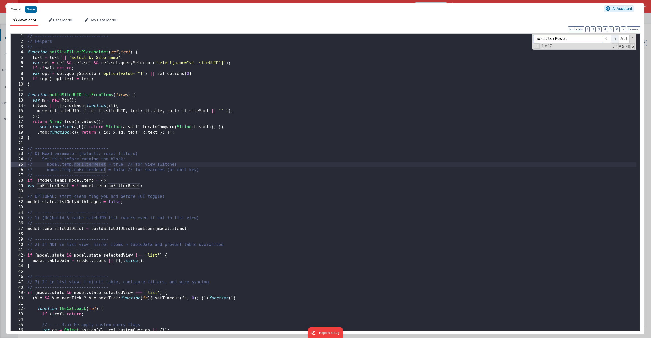
click at [615, 39] on span at bounding box center [615, 39] width 8 height 8
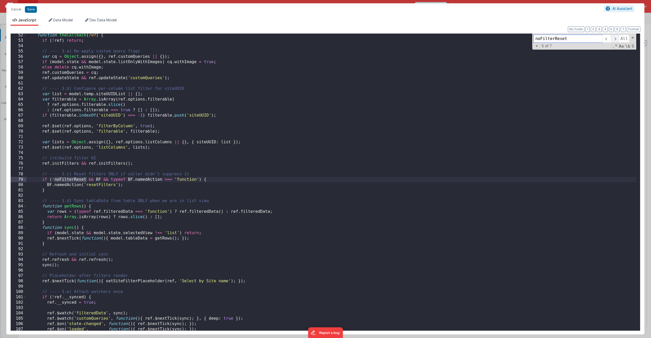
scroll to position [274, 0]
click at [615, 39] on span at bounding box center [615, 39] width 8 height 8
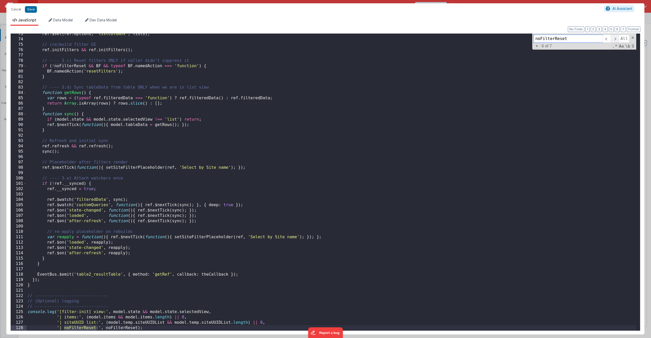
scroll to position [387, 0]
click at [615, 39] on span at bounding box center [615, 39] width 8 height 8
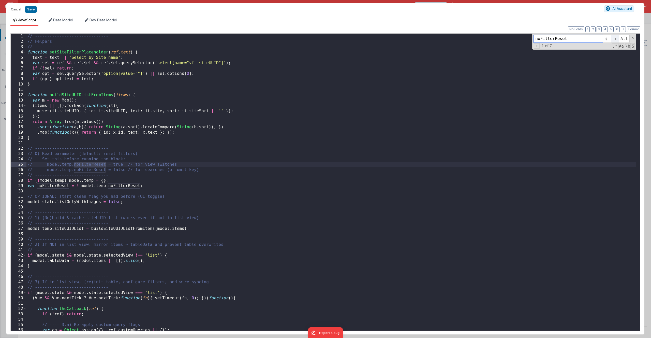
scroll to position [0, 0]
click at [107, 178] on div "// ------------------------------ // Helpers // ------------------------------ …" at bounding box center [331, 188] width 610 height 308
drag, startPoint x: 152, startPoint y: 186, endPoint x: 77, endPoint y: 187, distance: 75.0
click at [77, 187] on div "// ------------------------------ // Helpers // ------------------------------ …" at bounding box center [331, 188] width 610 height 308
click at [150, 185] on div "// ------------------------------ // Helpers // ------------------------------ …" at bounding box center [331, 188] width 610 height 308
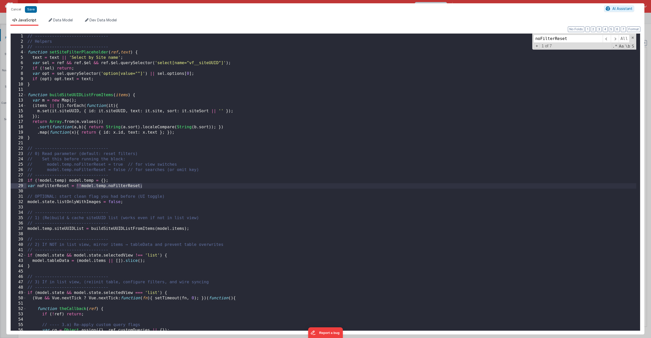
drag, startPoint x: 150, startPoint y: 185, endPoint x: 77, endPoint y: 186, distance: 73.3
click at [77, 186] on div "// ------------------------------ // Helpers // ------------------------------ …" at bounding box center [331, 188] width 610 height 308
click at [148, 184] on div "// ------------------------------ // Helpers // ------------------------------ …" at bounding box center [331, 188] width 610 height 308
drag, startPoint x: 146, startPoint y: 186, endPoint x: 20, endPoint y: 186, distance: 125.2
click at [20, 186] on div "1 2 3 4 5 6 7 8 9 10 11 12 13 14 15 16 17 18 19 20 21 22 23 24 25 26 27 28 29 3…" at bounding box center [325, 181] width 630 height 297
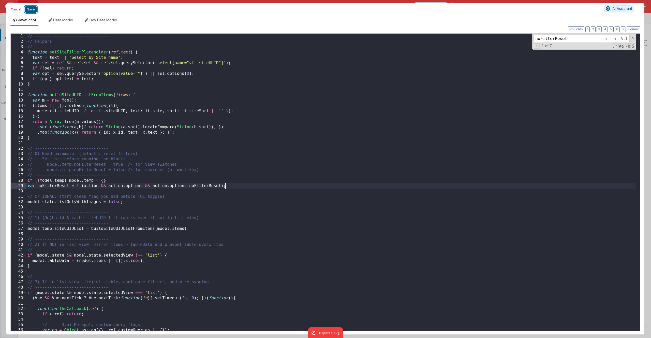
click at [30, 10] on button "Save" at bounding box center [31, 9] width 12 height 7
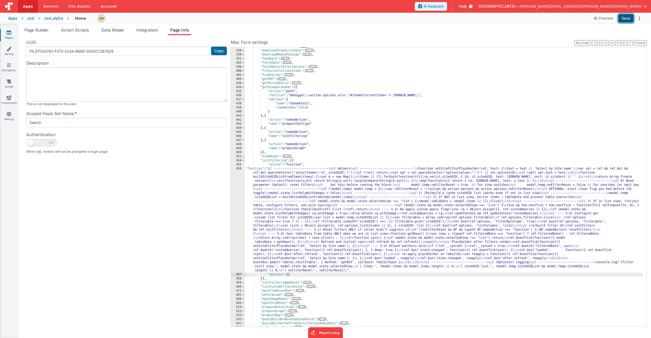
click at [626, 17] on button "Save" at bounding box center [626, 18] width 16 height 9
click at [460, 242] on div ""downloadDetailData" : [ ... ] , "downloadItemsListData" : [ ... ] , "downloadM…" at bounding box center [444, 188] width 398 height 287
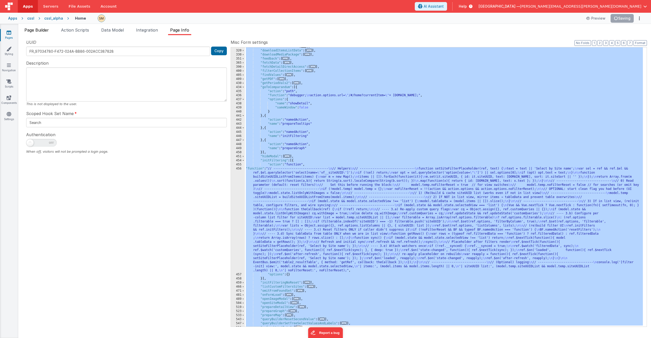
click at [33, 31] on span "Page Builder" at bounding box center [36, 29] width 24 height 5
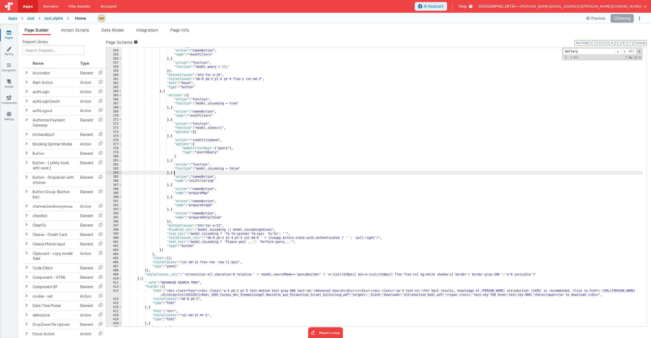
click at [304, 172] on div ""actions" : [{ "action" : "namedAction" , "name" : "resetFilters" } , { "action…" at bounding box center [382, 188] width 521 height 287
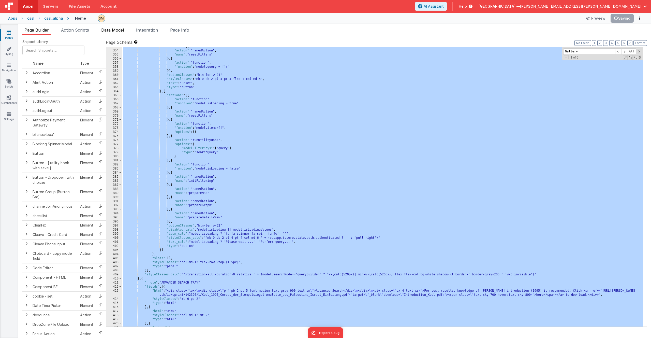
click at [118, 29] on span "Data Model" at bounding box center [112, 29] width 23 height 5
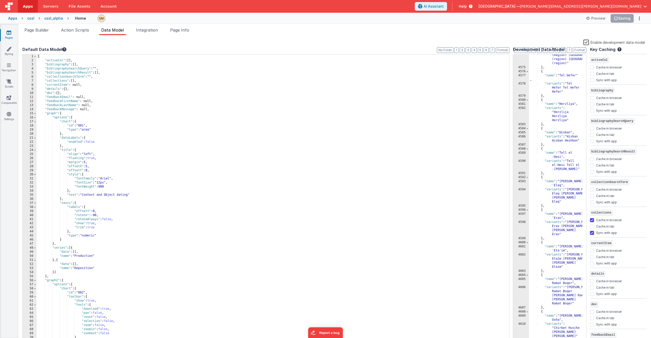
click at [586, 43] on label "Enable development data model" at bounding box center [615, 42] width 62 height 6
click at [0, 0] on input "Enable development data model" at bounding box center [0, 0] width 0 height 0
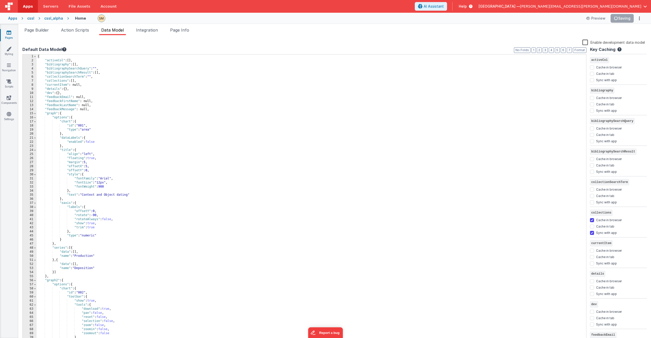
click at [586, 42] on label "Enable development data model" at bounding box center [614, 42] width 63 height 6
click at [0, 0] on input "Enable development data model" at bounding box center [0, 0] width 0 height 0
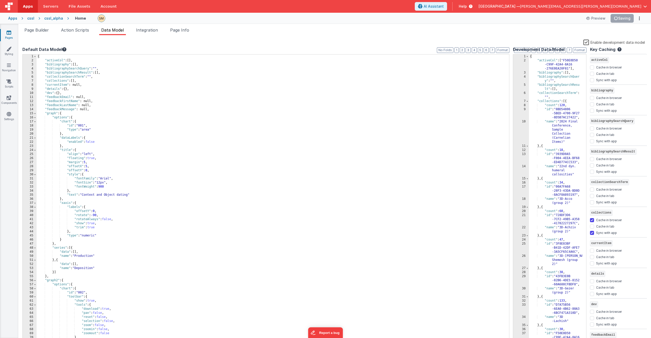
click at [560, 62] on div "{ "activeCol" : [ "F50E0D50 -C99F-42A4-8A16 -276E0EA20F81" ] , "bibliography" :…" at bounding box center [555, 204] width 53 height 300
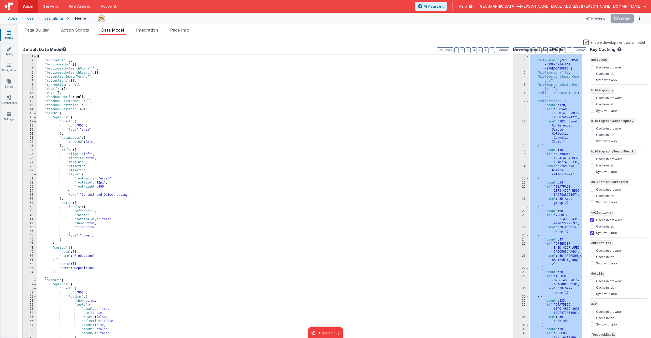
click at [587, 42] on label "Enable development data model" at bounding box center [615, 42] width 62 height 6
click at [0, 0] on input "Enable development data model" at bounding box center [0, 0] width 0 height 0
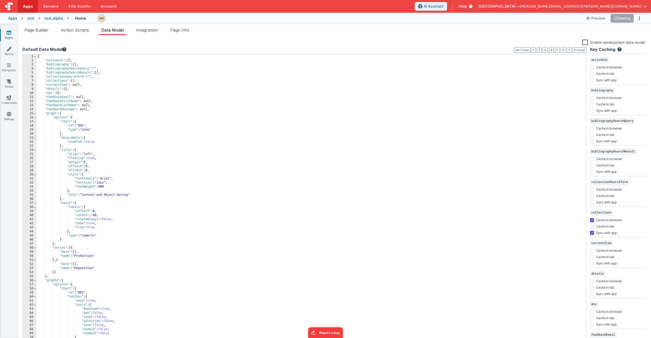
click at [587, 43] on label "Enable development data model" at bounding box center [614, 42] width 63 height 6
click at [0, 0] on input "Enable development data model" at bounding box center [0, 0] width 0 height 0
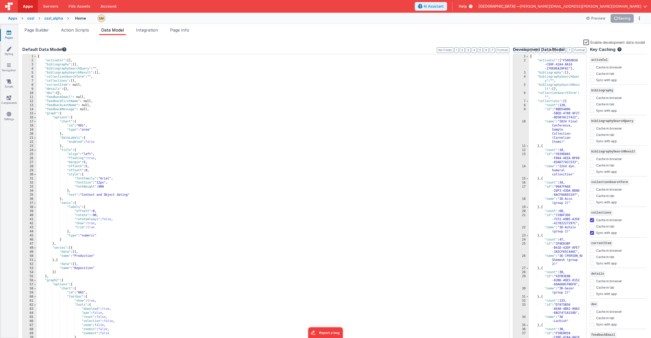
click at [555, 65] on div "{ "activeCol" : [ "F50E0D50 -C99F-42A4-8A16 -276E0EA20F81" ] , "bibliography" :…" at bounding box center [555, 204] width 53 height 300
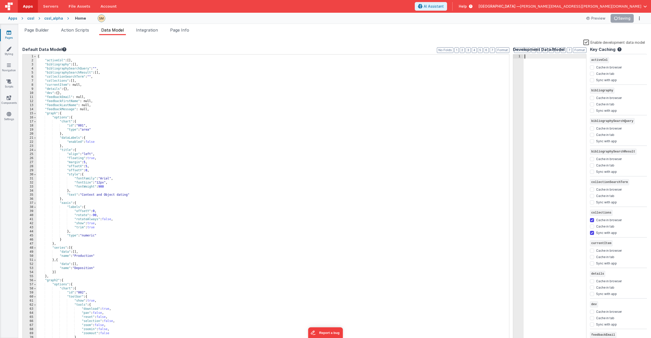
click at [554, 37] on div "Snippet Library Name Type Accordion Element Alert Action Action authLogin Actio…" at bounding box center [334, 190] width 633 height 311
click at [587, 41] on label "Enable development data model" at bounding box center [615, 42] width 62 height 6
click at [0, 0] on input "Enable development data model" at bounding box center [0, 0] width 0 height 0
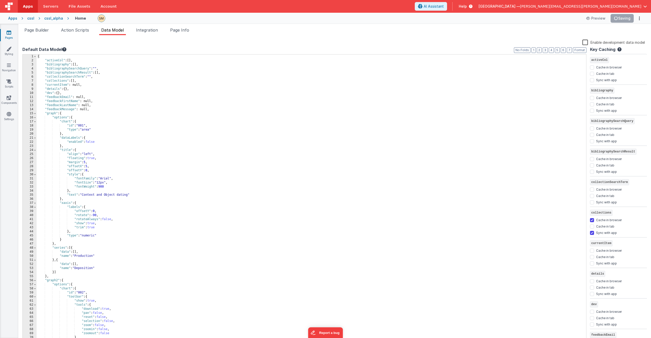
click at [424, 39] on div "Enable development data model" at bounding box center [333, 42] width 623 height 7
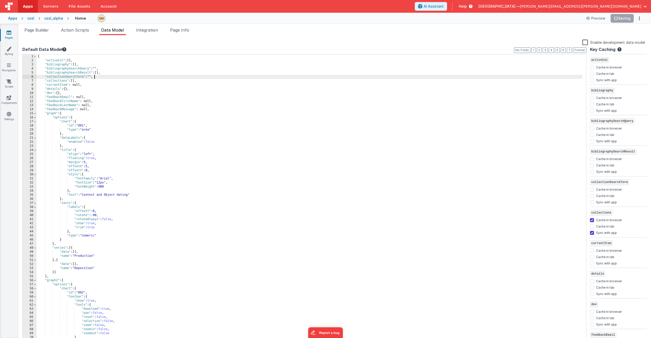
click at [245, 78] on div "{ "activeCol" : [ ] , "bibliography" : [ ] , "bibliographySearchQuery" : "" , "…" at bounding box center [310, 202] width 546 height 296
click at [234, 67] on div "{ "activeCol" : [ ] , "bibliography" : [ ] , "bibliographySearchQuery" : "" , "…" at bounding box center [310, 202] width 546 height 296
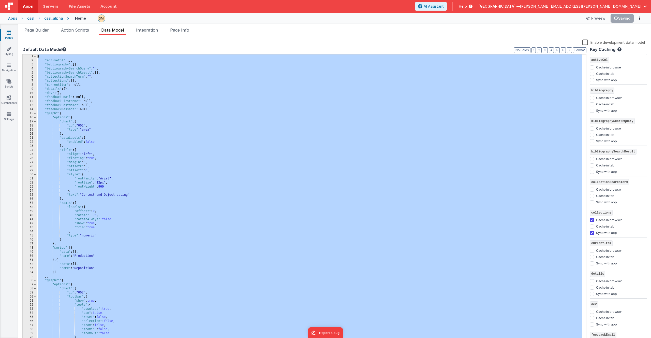
click at [556, 33] on ul "Page Builder Action Scripts Data Model Integration Page Info" at bounding box center [334, 31] width 633 height 8
click at [54, 18] on div "cssl_alpha" at bounding box center [53, 18] width 19 height 5
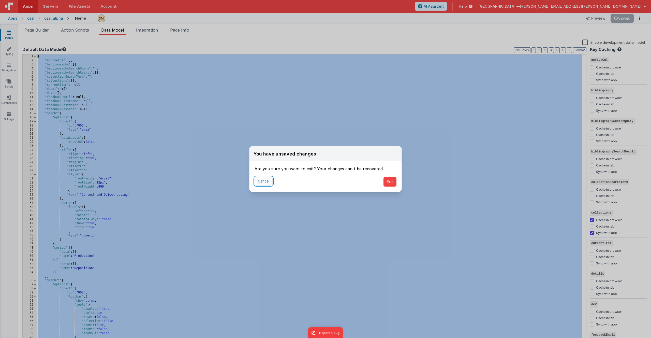
click at [265, 180] on button "Cancel" at bounding box center [264, 181] width 18 height 9
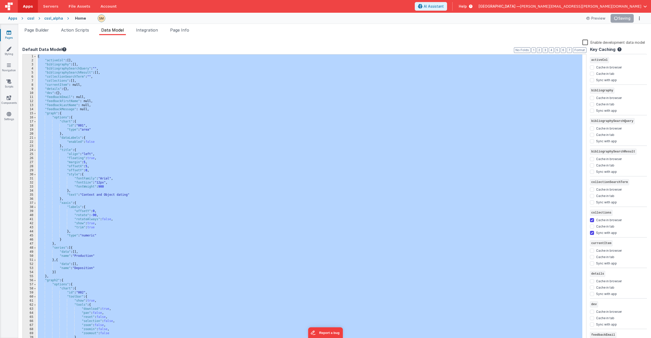
click at [376, 43] on div "Enable development data model" at bounding box center [333, 42] width 623 height 7
click at [53, 18] on div "cssl_alpha" at bounding box center [53, 18] width 19 height 5
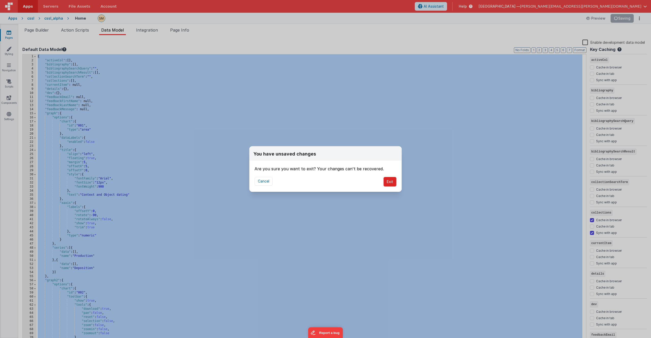
click at [389, 180] on button "Exit" at bounding box center [390, 182] width 13 height 10
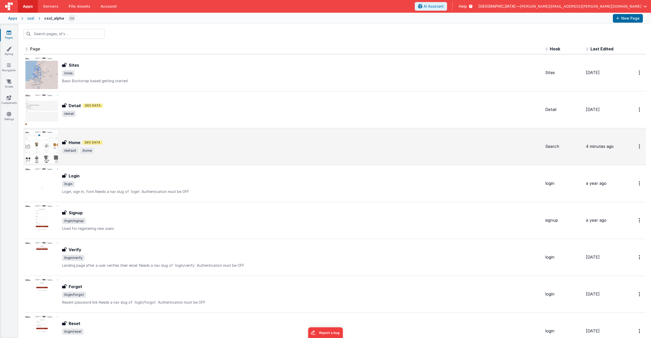
click at [53, 140] on img at bounding box center [41, 146] width 33 height 33
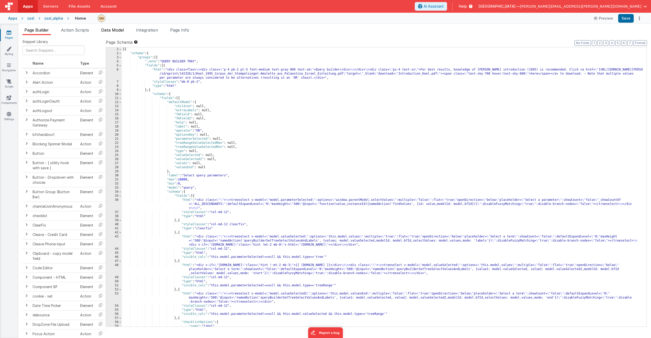
click at [113, 29] on span "Data Model" at bounding box center [112, 29] width 23 height 5
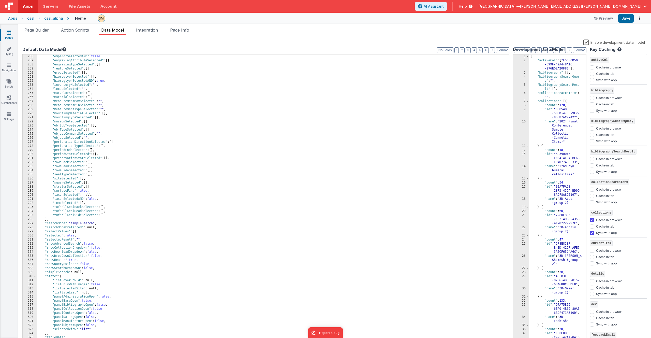
scroll to position [1198, 0]
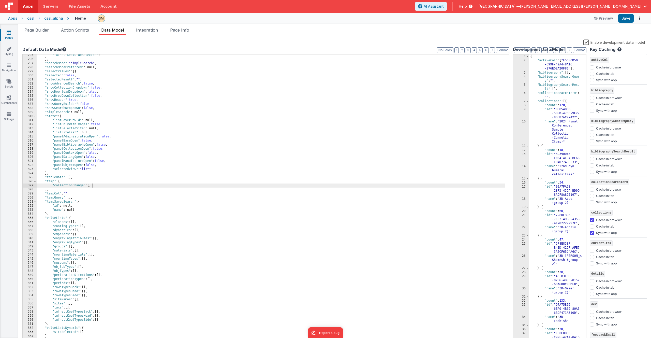
click at [99, 183] on div ""tufnellKeelSideSelected" : [ ] } , "searchMode" : "simpleSearch" , "searchMode…" at bounding box center [272, 201] width 471 height 296
click at [548, 148] on div "{ "activeCol" : [ "F50E0D50 -C99F-42A4-8A16 -276E0EA20F81" ] , "bibliography" :…" at bounding box center [555, 204] width 53 height 300
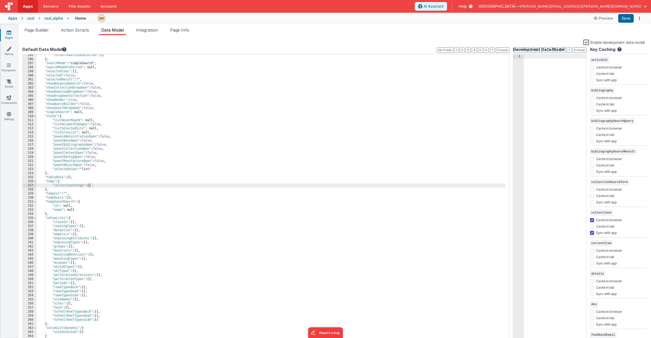
click at [588, 41] on label "Enable development data model" at bounding box center [615, 42] width 62 height 6
click at [0, 0] on input "Enable development data model" at bounding box center [0, 0] width 0 height 0
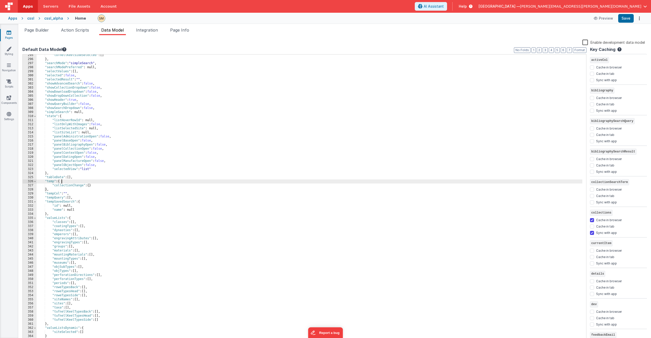
click at [229, 179] on div ""tufnellKeelSideSelected" : [ ] } , "searchMode" : "simpleSearch" , "searchMode…" at bounding box center [310, 201] width 546 height 296
click at [182, 32] on span "Page Info" at bounding box center [179, 29] width 19 height 5
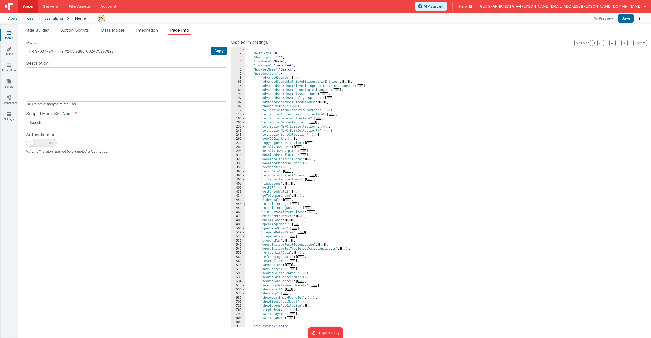
click at [243, 205] on span at bounding box center [243, 204] width 3 height 4
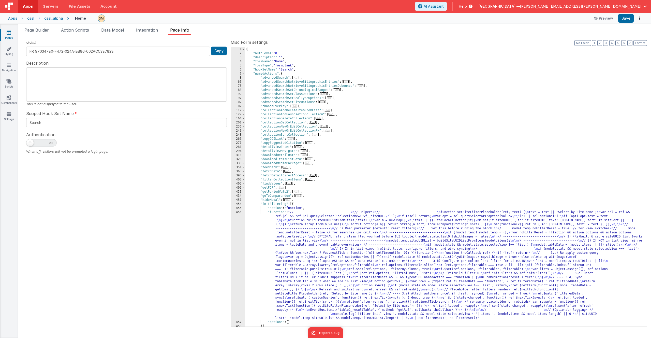
click at [316, 242] on div "{ "authLevel" : 0 , "description" : "" , "formName" : "Home" , "formType" : "fo…" at bounding box center [444, 190] width 398 height 287
click at [238, 249] on div "456" at bounding box center [238, 265] width 14 height 110
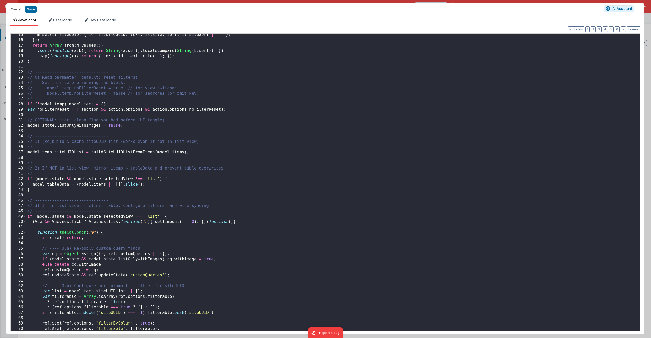
scroll to position [76, 0]
click at [31, 9] on button "Save" at bounding box center [31, 9] width 12 height 7
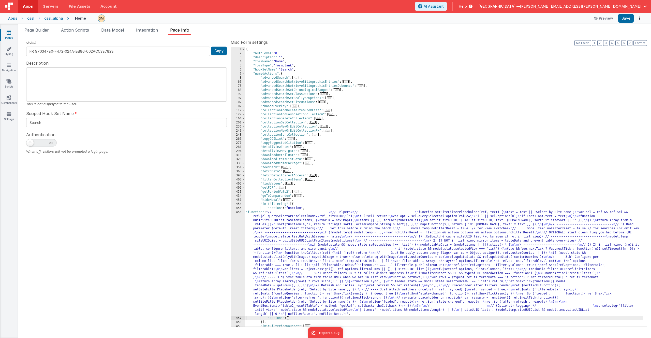
click at [307, 248] on div "{ "authLevel" : 0 , "description" : "" , "formName" : "Home" , "formType" : "fo…" at bounding box center [444, 190] width 398 height 287
click at [243, 204] on span at bounding box center [243, 204] width 3 height 4
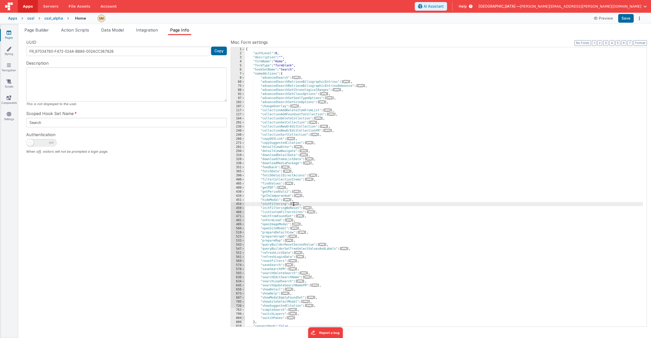
click at [243, 318] on span at bounding box center [243, 318] width 3 height 4
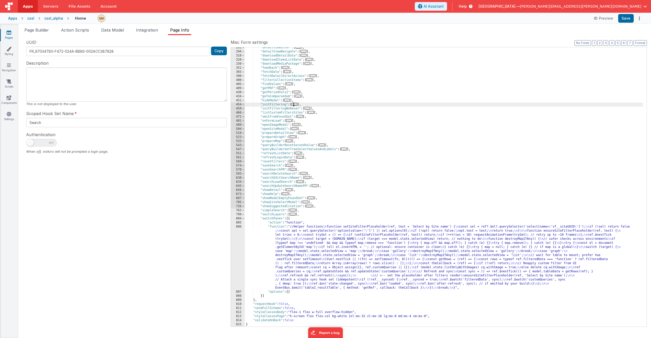
scroll to position [84, 0]
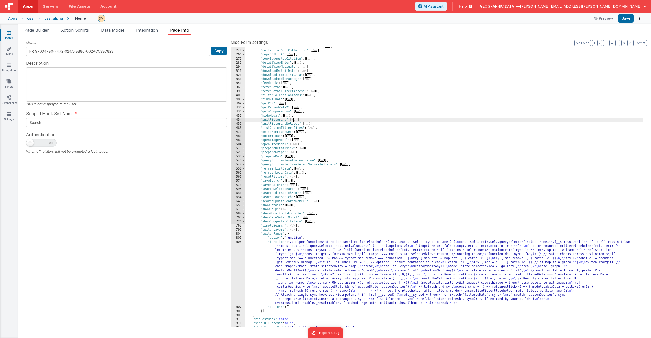
click at [297, 269] on div ""collectionNewOrEditCollectionFM" : [ ... ] , "collectionSortCollection" : [ ..…" at bounding box center [444, 188] width 398 height 287
click at [239, 270] on div "806" at bounding box center [238, 272] width 14 height 65
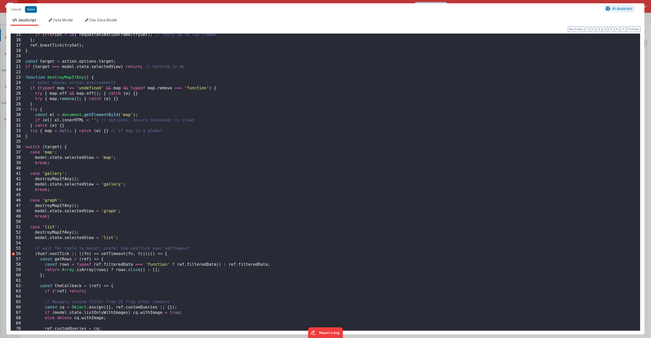
scroll to position [211, 0]
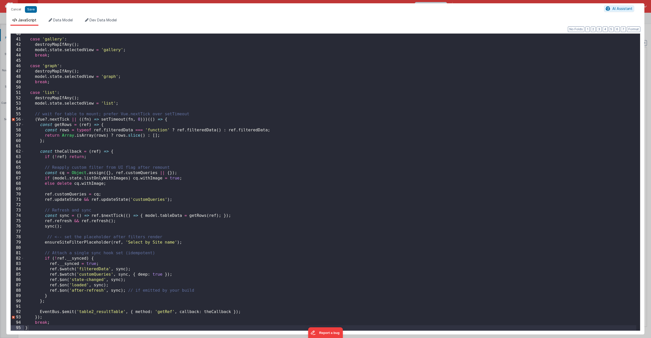
click at [24, 116] on div "case 'gallery' : destroyMapIfAny ( ) ; model . state . selectedView = 'gallery'…" at bounding box center [330, 185] width 612 height 308
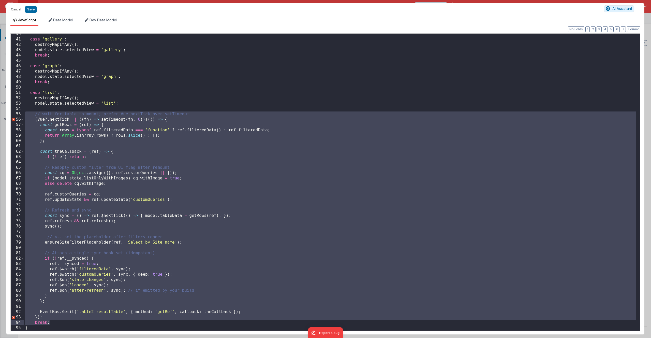
drag, startPoint x: 24, startPoint y: 116, endPoint x: 167, endPoint y: 324, distance: 252.0
click at [167, 324] on div "case 'gallery' : destroyMapIfAny ( ) ; model . state . selectedView = 'gallery'…" at bounding box center [330, 185] width 612 height 308
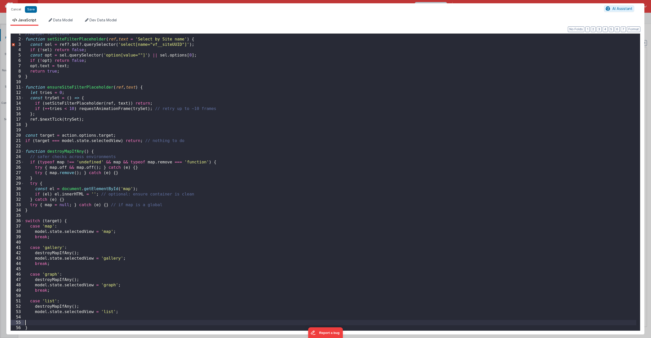
scroll to position [2, 0]
click at [30, 317] on div "//Helper functions function setSiteFilterPlaceholder ( ref , text = 'Select by …" at bounding box center [330, 185] width 612 height 308
paste textarea
click at [34, 10] on button "Save" at bounding box center [31, 9] width 12 height 7
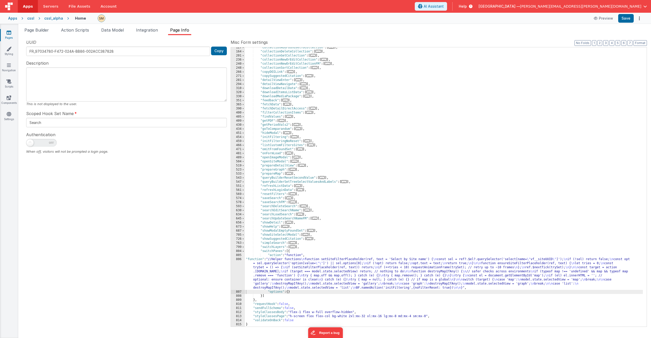
scroll to position [67, 0]
click at [628, 19] on button "Save" at bounding box center [626, 18] width 16 height 9
click at [40, 31] on span "Page Builder" at bounding box center [36, 29] width 24 height 5
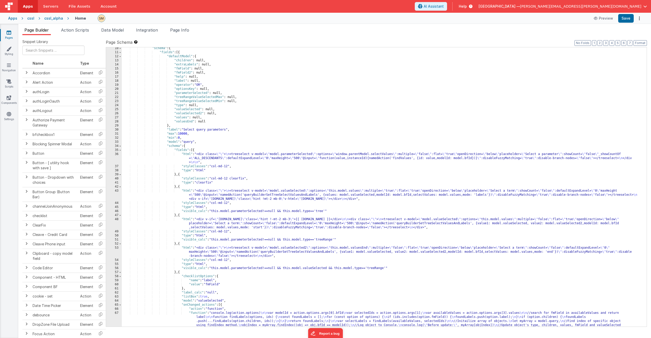
scroll to position [61, 0]
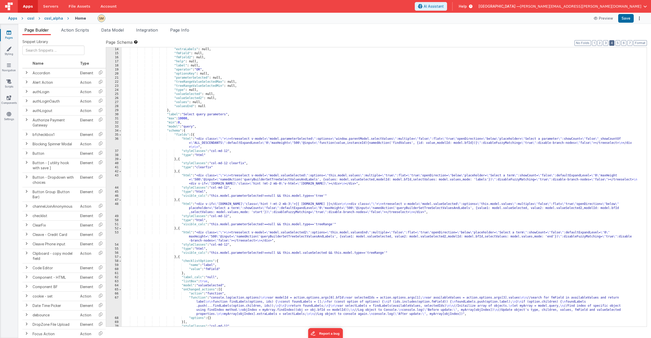
click at [613, 42] on button "4" at bounding box center [611, 43] width 5 height 6
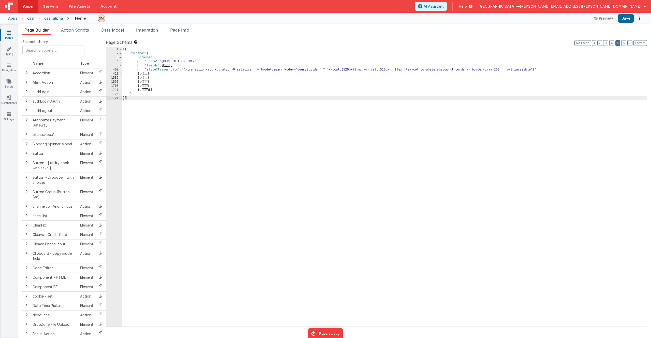
click at [620, 43] on button "5" at bounding box center [618, 43] width 5 height 6
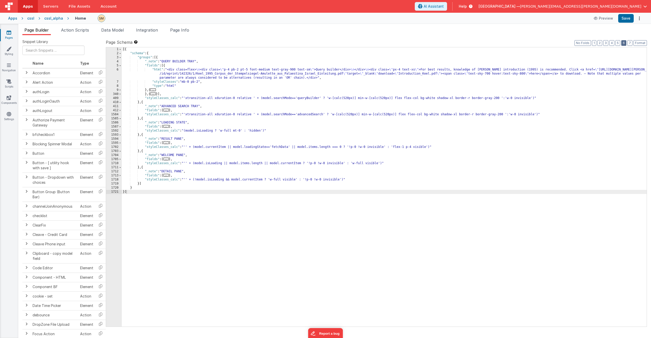
click at [626, 43] on button "6" at bounding box center [623, 43] width 5 height 6
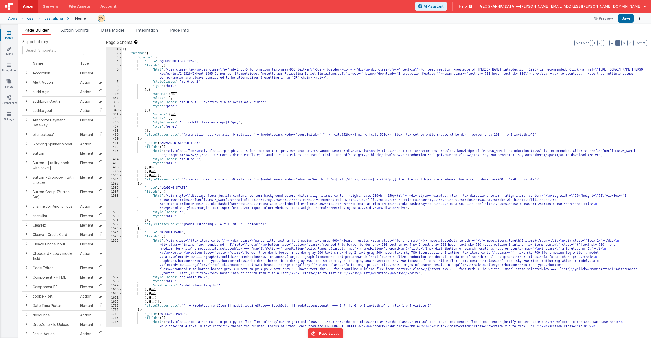
click at [619, 44] on button "5" at bounding box center [618, 43] width 5 height 6
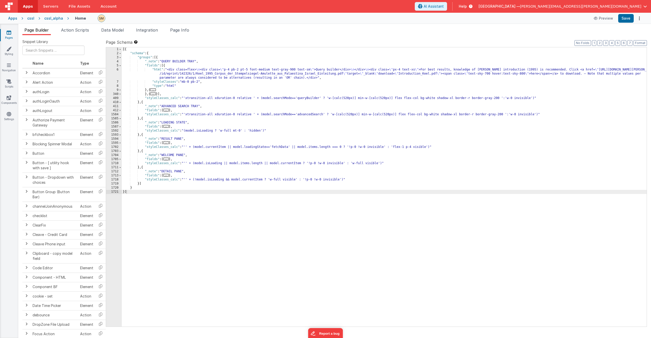
click at [159, 150] on div "[{ "schema" : { "groups" : [{ "_note" : "QUERY BUILDER TRAY" , "fields" : [{ "h…" at bounding box center [384, 190] width 525 height 287
click at [158, 148] on div "[{ "schema" : { "groups" : [{ "_note" : "QUERY BUILDER TRAY" , "fields" : [{ "h…" at bounding box center [384, 190] width 525 height 287
click at [120, 143] on span at bounding box center [120, 143] width 3 height 4
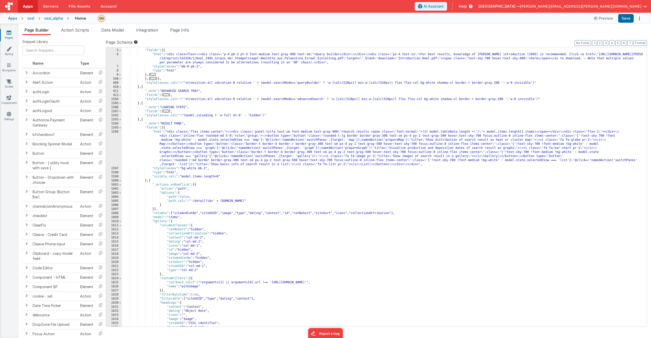
scroll to position [0, 0]
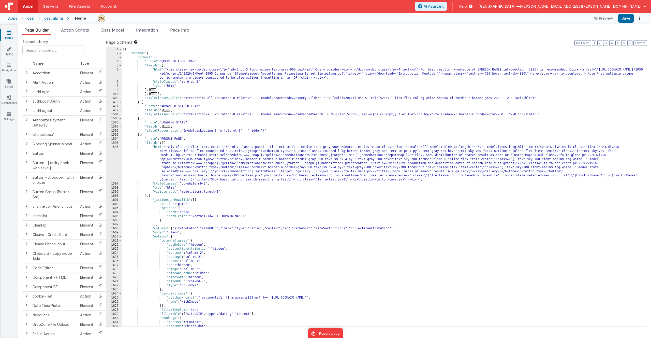
click at [206, 192] on div "[{ "schema" : { "groups" : [{ "_note" : "QUERY BUILDER TRAY" , "fields" : [{ "h…" at bounding box center [382, 190] width 521 height 287
click at [208, 174] on div "[{ "schema" : { "groups" : [{ "_note" : "QUERY BUILDER TRAY" , "fields" : [{ "h…" at bounding box center [382, 190] width 521 height 287
click at [165, 144] on div "[{ "schema" : { "groups" : [{ "_note" : "QUERY BUILDER TRAY" , "fields" : [{ "h…" at bounding box center [382, 190] width 521 height 287
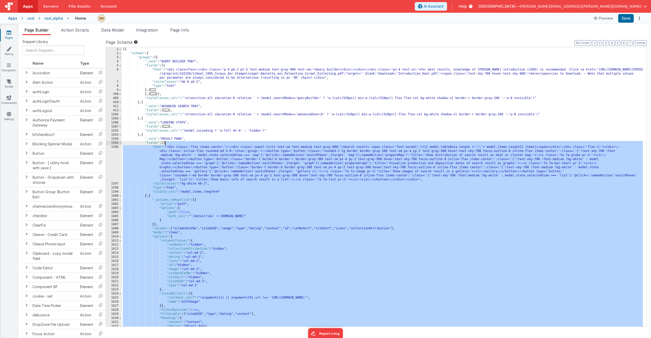
click at [165, 144] on div "[{ "schema" : { "groups" : [{ "_note" : "QUERY BUILDER TRAY" , "fields" : [{ "h…" at bounding box center [382, 190] width 521 height 287
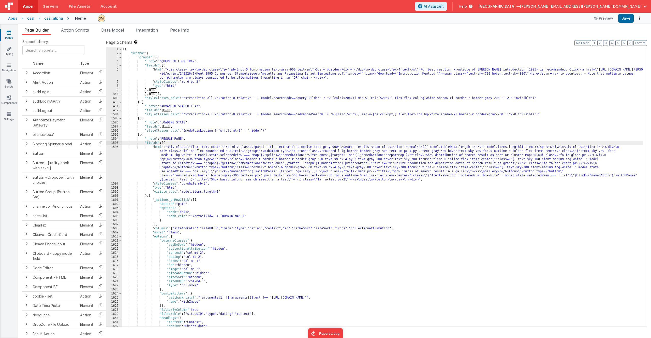
click at [165, 144] on div "[{ "schema" : { "groups" : [{ "_note" : "QUERY BUILDER TRAY" , "fields" : [{ "h…" at bounding box center [382, 190] width 521 height 287
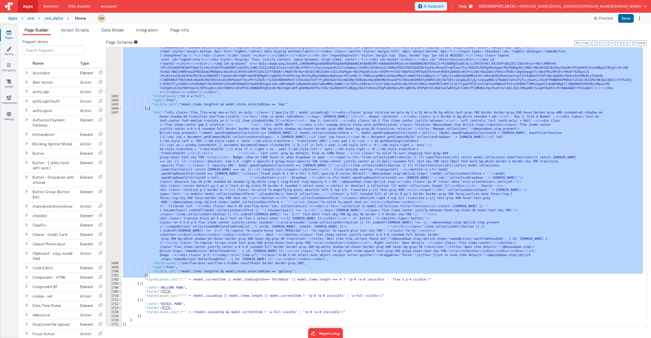
scroll to position [706, 0]
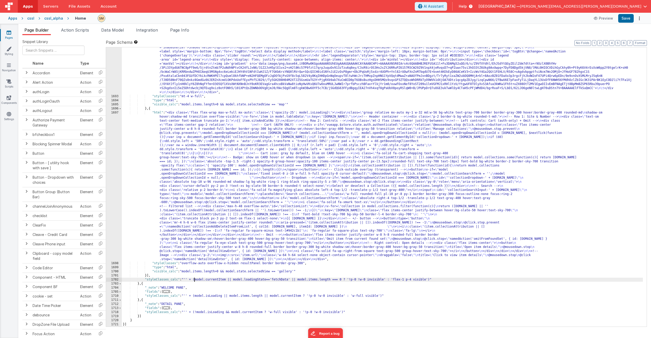
click at [194, 281] on div ""html" : " \t <div id='mapContainer'> \n\t <div id='map'></div> \n\t <div id='b…" at bounding box center [382, 203] width 521 height 348
drag, startPoint x: 194, startPoint y: 281, endPoint x: 430, endPoint y: 280, distance: 235.8
click at [431, 280] on div ""html" : " \t <div id='mapContainer'> \n\t <div id='map'></div> \n\t <div id='b…" at bounding box center [382, 203] width 521 height 348
click at [376, 280] on div ""html" : " \t <div id='mapContainer'> \n\t <div id='map'></div> \n\t <div id='b…" at bounding box center [382, 203] width 521 height 348
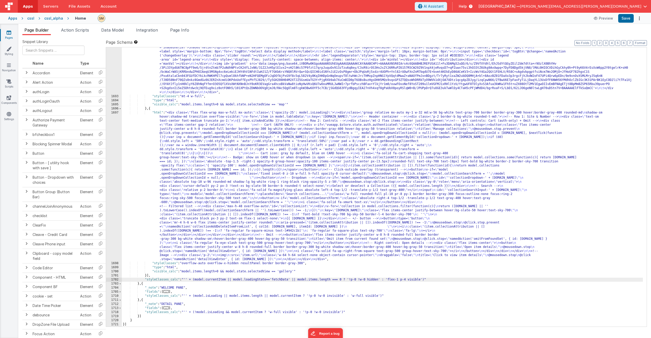
click at [414, 280] on div ""html" : " \t <div id='mapContainer'> \n\t <div id='map'></div> \n\t <div id='b…" at bounding box center [382, 203] width 521 height 348
click at [628, 20] on button "Save" at bounding box center [626, 18] width 16 height 9
